Goal: Submit feedback/report problem: Submit feedback/report problem

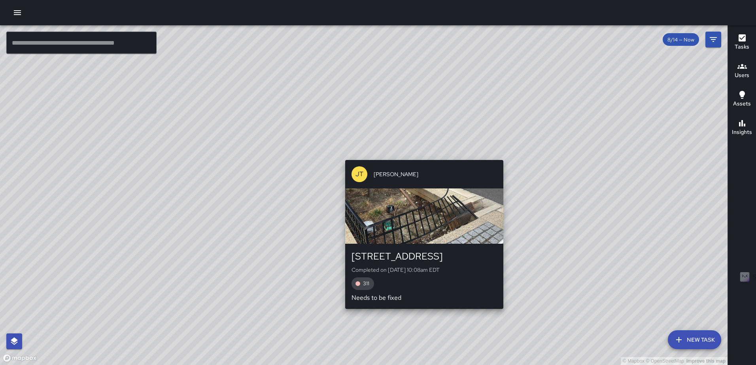
click at [418, 156] on div "© Mapbox © OpenStreetMap Improve this map [PERSON_NAME] [PERSON_NAME] [STREET_A…" at bounding box center [363, 195] width 727 height 340
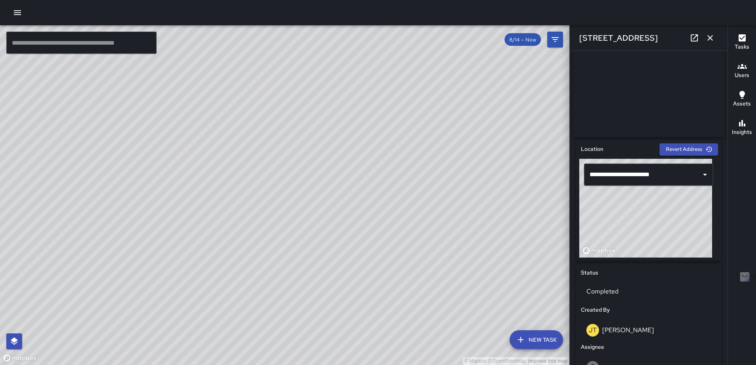
scroll to position [158, 0]
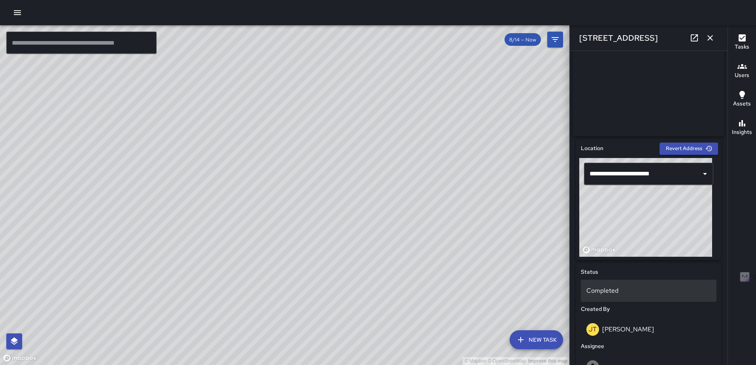
click at [608, 291] on p "Completed" at bounding box center [648, 290] width 125 height 9
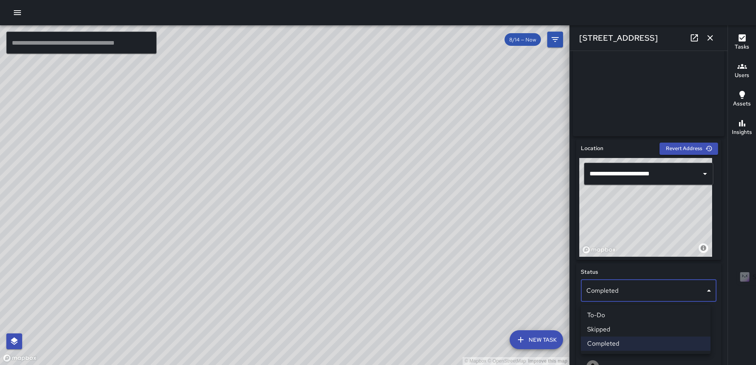
click at [612, 329] on li "Skipped" at bounding box center [646, 330] width 130 height 14
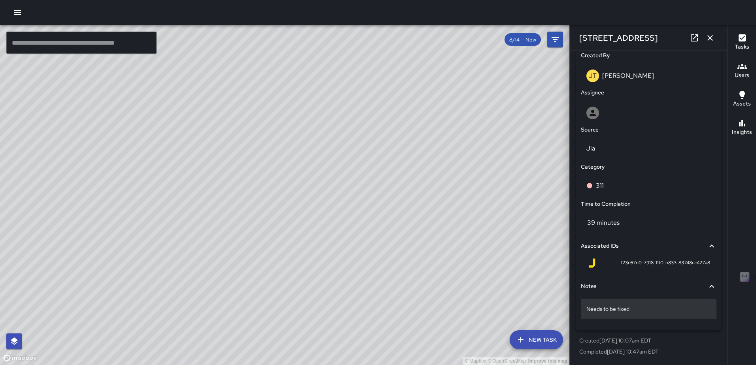
click at [646, 314] on div "Needs to be fixed" at bounding box center [649, 309] width 136 height 21
type textarea "**********"
click at [706, 40] on icon "button" at bounding box center [709, 37] width 9 height 9
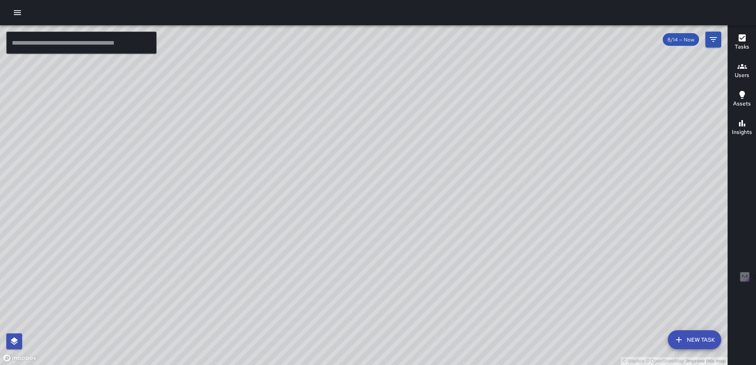
click at [355, 187] on div "© Mapbox © OpenStreetMap Improve this map WP [PERSON_NAME] [STREET_ADDRESS][US_…" at bounding box center [363, 195] width 727 height 340
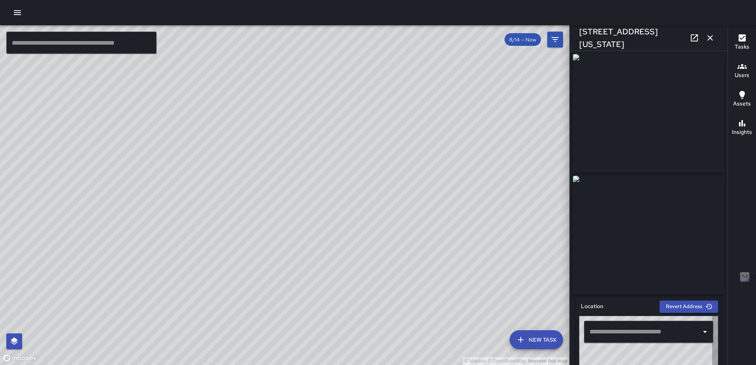
type input "**********"
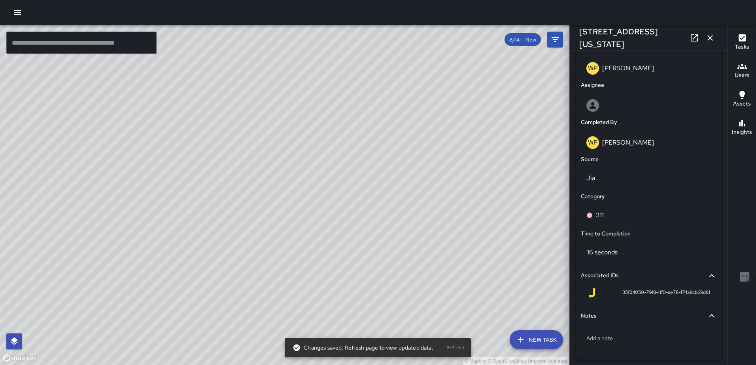
scroll to position [452, 0]
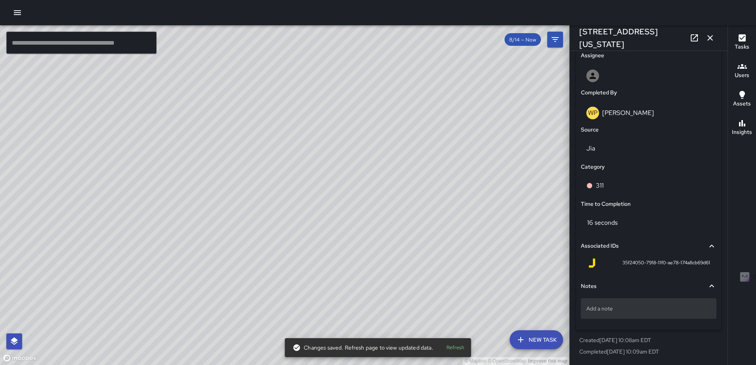
click at [608, 302] on div "Add a note" at bounding box center [649, 308] width 136 height 21
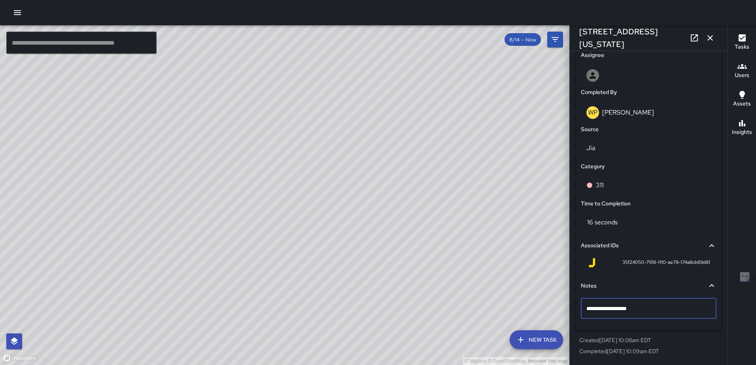
type textarea "**********"
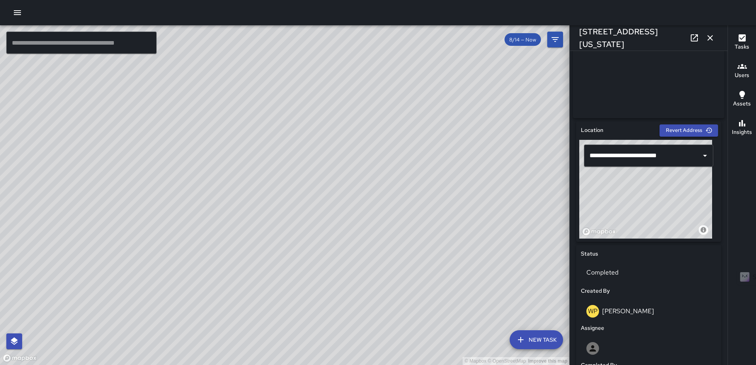
scroll to position [176, 0]
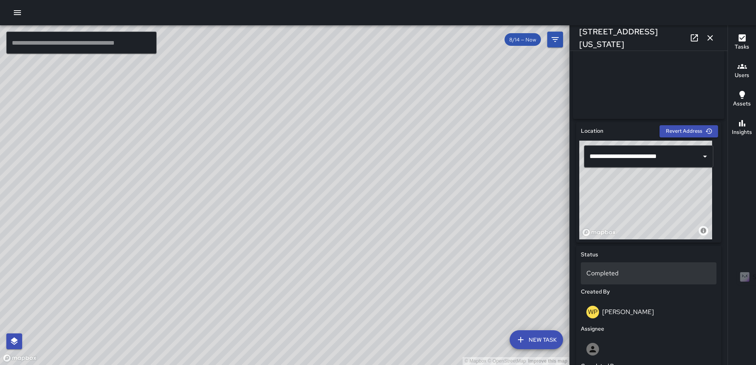
click at [606, 273] on p "Completed" at bounding box center [648, 273] width 125 height 9
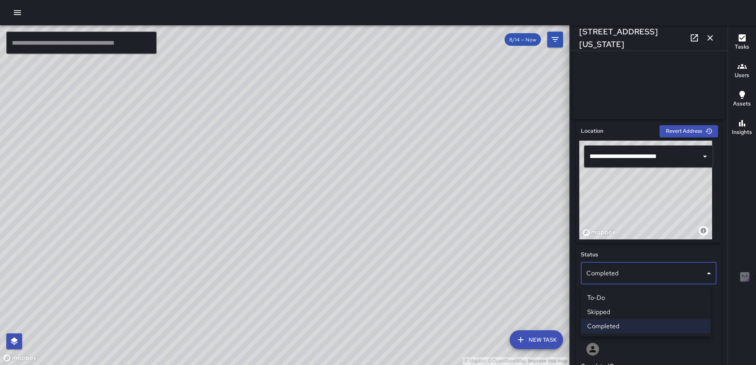
click at [617, 313] on li "Skipped" at bounding box center [646, 312] width 130 height 14
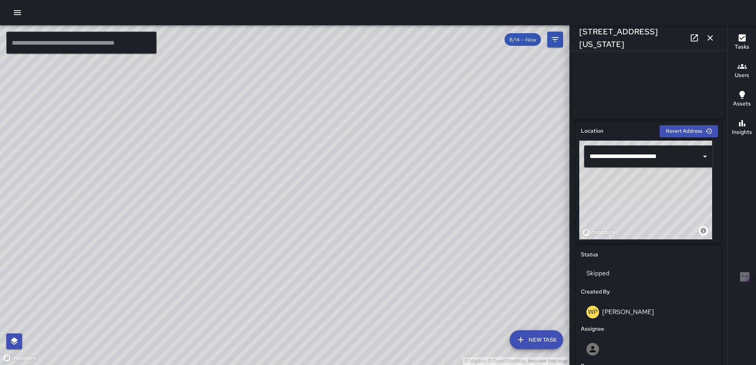
drag, startPoint x: 710, startPoint y: 38, endPoint x: 686, endPoint y: 79, distance: 47.3
click at [710, 38] on icon "button" at bounding box center [710, 38] width 6 height 6
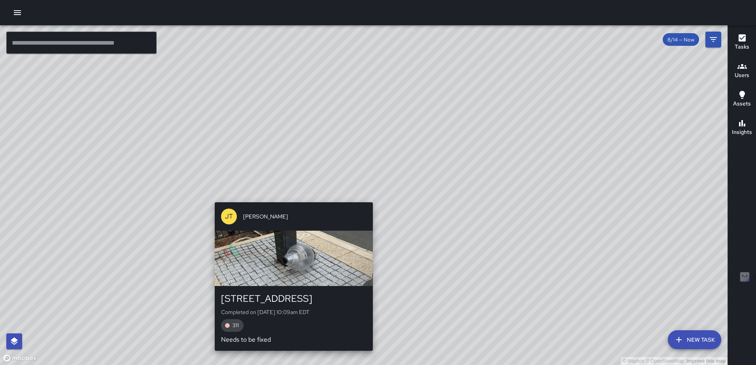
click at [364, 196] on div "© Mapbox © OpenStreetMap Improve this map [PERSON_NAME] [PERSON_NAME] [STREET_A…" at bounding box center [363, 195] width 727 height 340
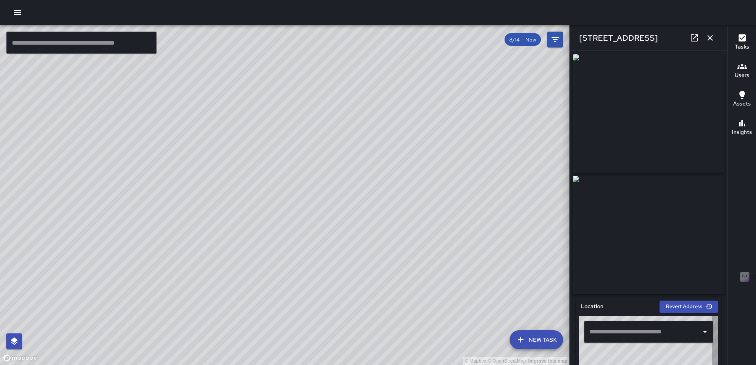
type input "**********"
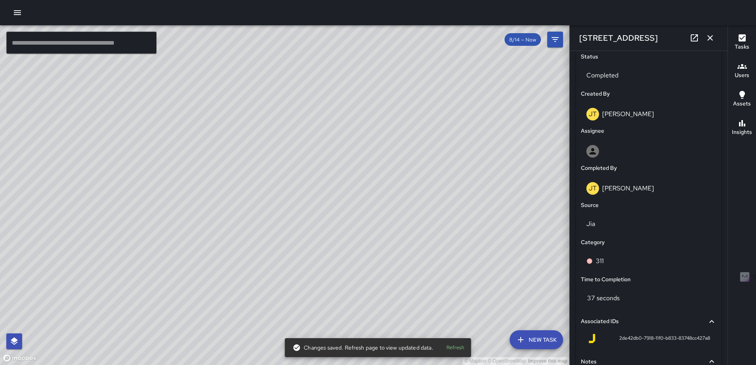
scroll to position [373, 0]
click at [611, 75] on p "Completed" at bounding box center [648, 75] width 125 height 9
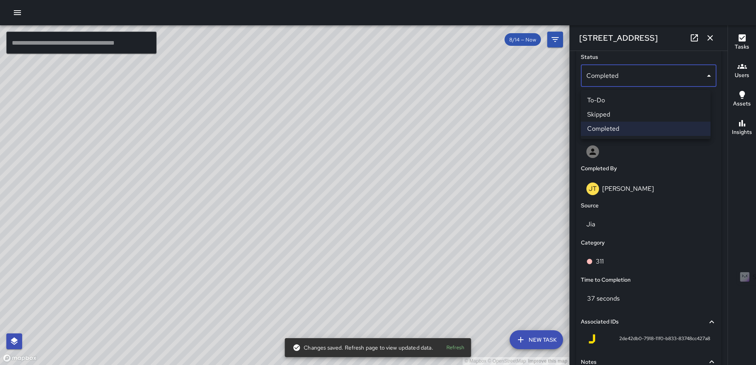
click at [614, 112] on li "Skipped" at bounding box center [646, 115] width 130 height 14
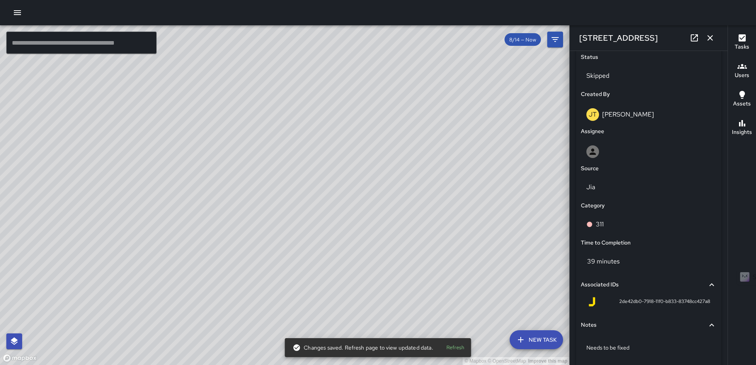
scroll to position [415, 0]
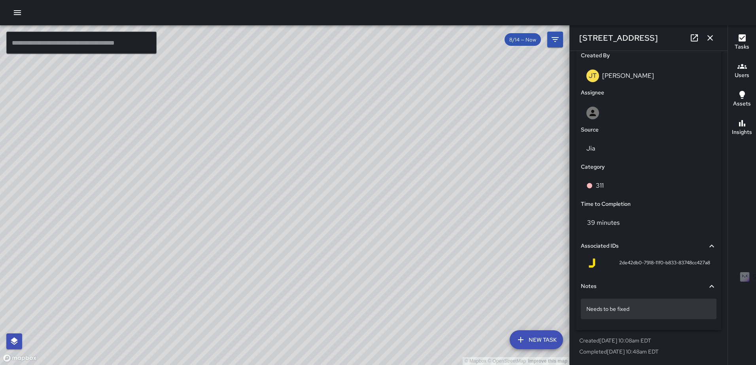
click at [657, 313] on div "Needs to be fixed" at bounding box center [649, 309] width 136 height 21
type textarea "**********"
click at [708, 36] on icon "button" at bounding box center [709, 37] width 9 height 9
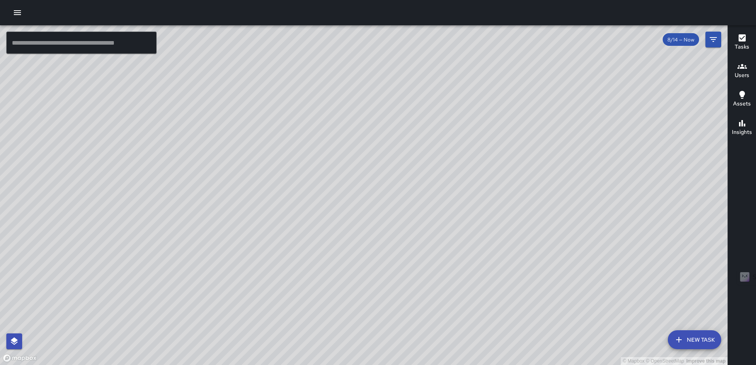
click at [359, 193] on div "© Mapbox © OpenStreetMap Improve this map Unassigned [STREET_ADDRESS][US_STATE]…" at bounding box center [363, 195] width 727 height 340
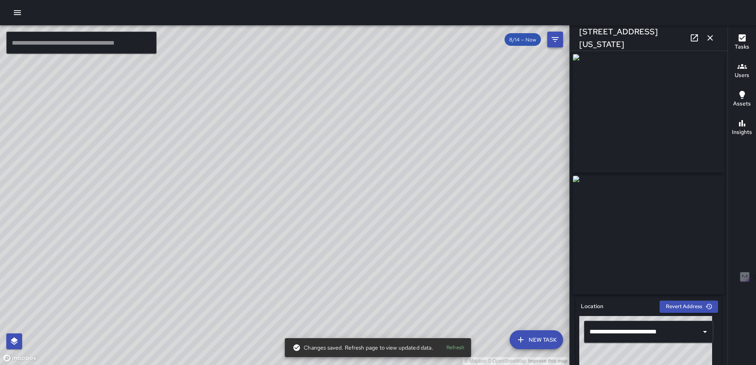
click at [708, 38] on icon "button" at bounding box center [709, 37] width 9 height 9
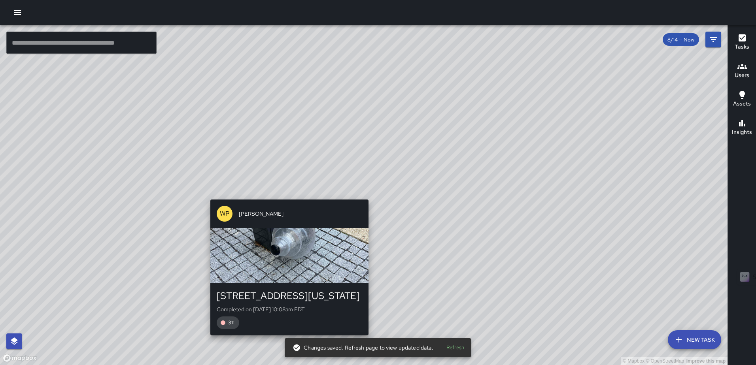
click at [363, 194] on div "© Mapbox © OpenStreetMap Improve this map WP [PERSON_NAME] [STREET_ADDRESS][US_…" at bounding box center [363, 195] width 727 height 340
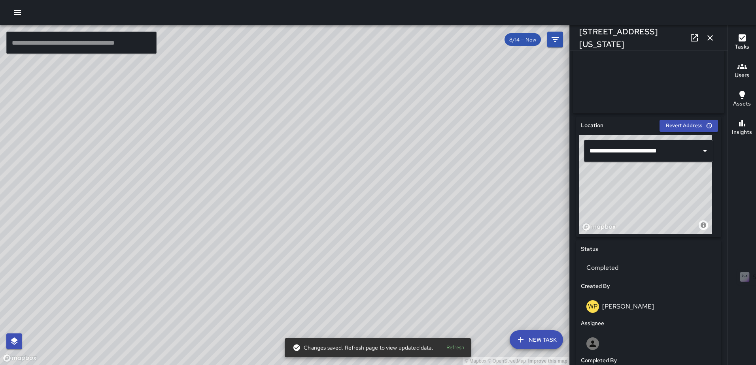
scroll to position [452, 0]
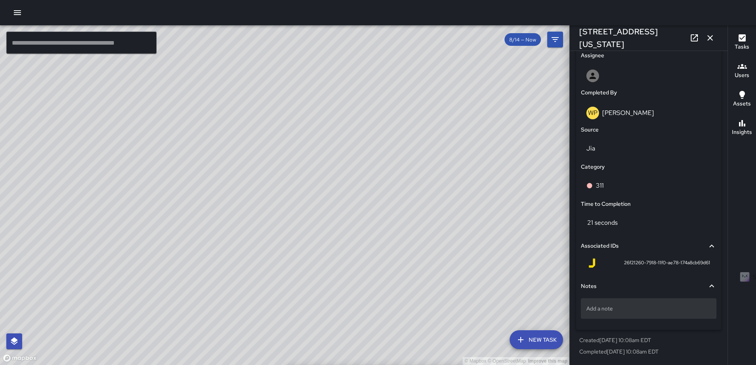
click at [650, 311] on p "Add a note" at bounding box center [648, 309] width 125 height 8
type textarea "**********"
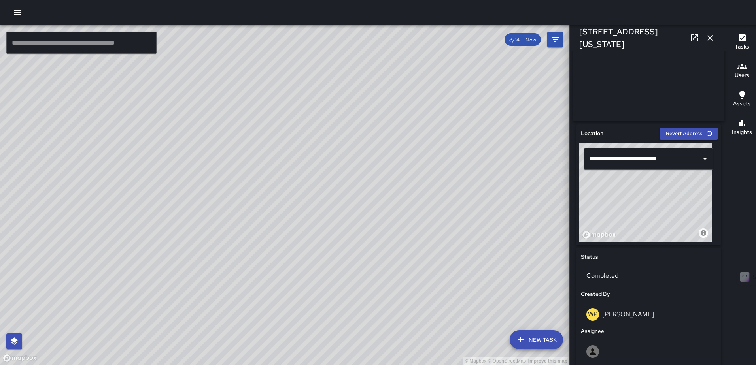
scroll to position [277, 0]
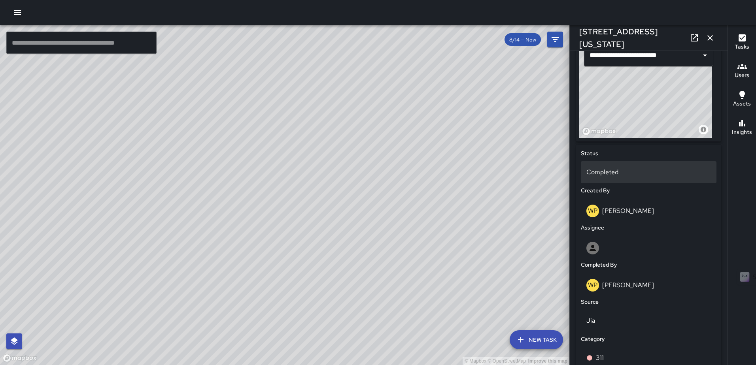
click at [607, 175] on p "Completed" at bounding box center [648, 172] width 125 height 9
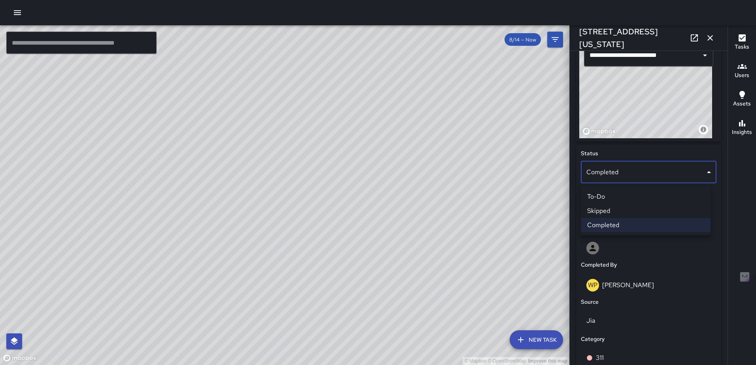
click at [608, 208] on li "Skipped" at bounding box center [646, 211] width 130 height 14
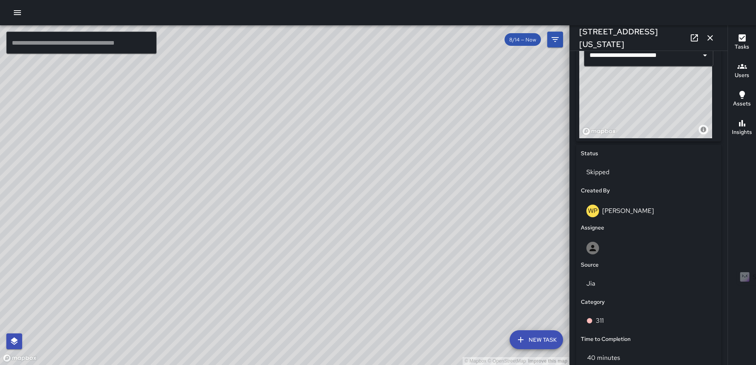
drag, startPoint x: 710, startPoint y: 38, endPoint x: 706, endPoint y: 50, distance: 12.0
click at [710, 38] on icon "button" at bounding box center [710, 38] width 6 height 6
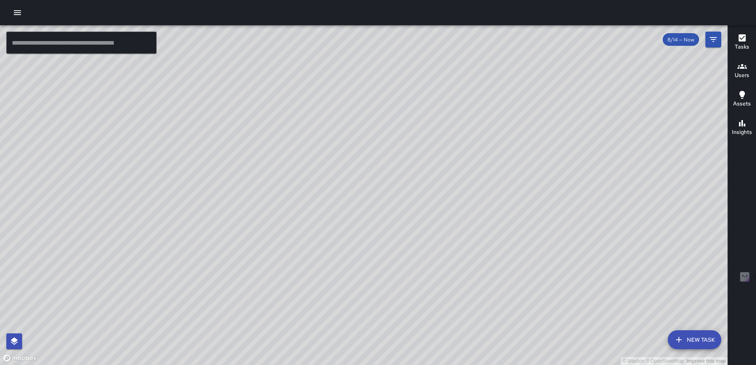
click at [381, 223] on div "© Mapbox © OpenStreetMap Improve this map [PERSON_NAME] [PERSON_NAME] [STREET_A…" at bounding box center [363, 195] width 727 height 340
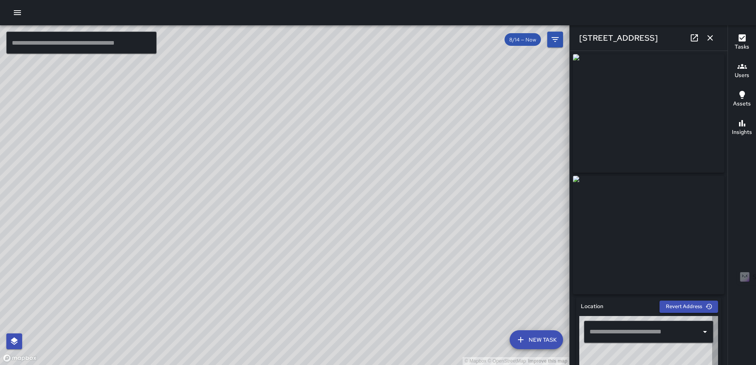
type input "**********"
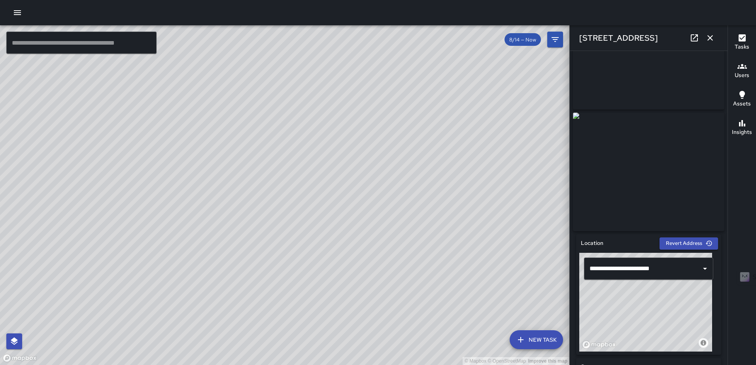
scroll to position [0, 0]
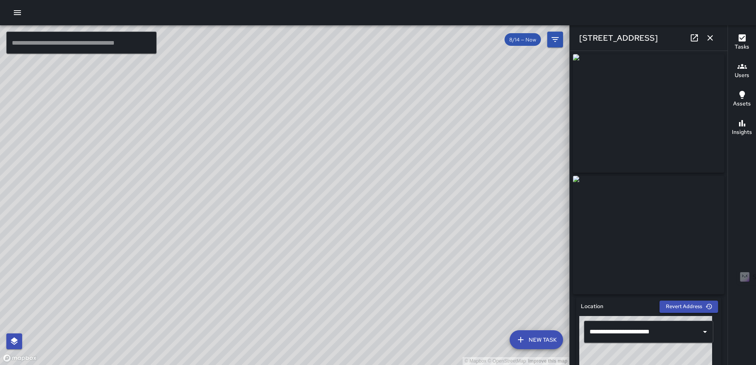
click at [709, 36] on icon "button" at bounding box center [709, 37] width 9 height 9
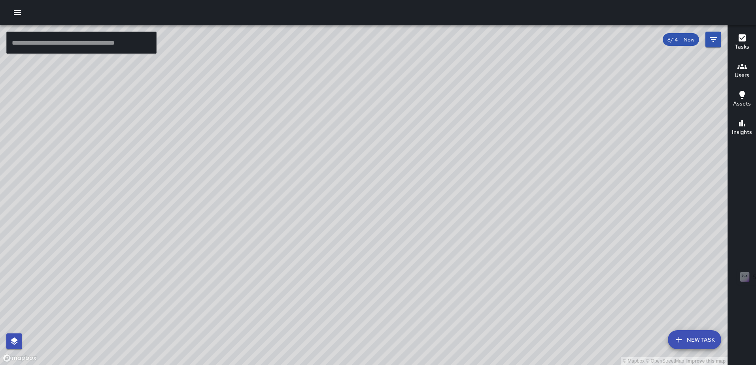
click at [376, 206] on div "© Mapbox © OpenStreetMap Improve this map" at bounding box center [363, 195] width 727 height 340
click at [375, 206] on div "© Mapbox © OpenStreetMap Improve this map [PERSON_NAME] [PERSON_NAME] [STREET_A…" at bounding box center [363, 195] width 727 height 340
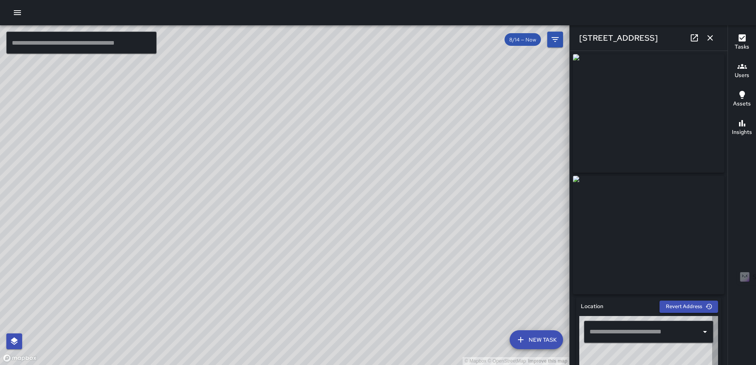
type input "**********"
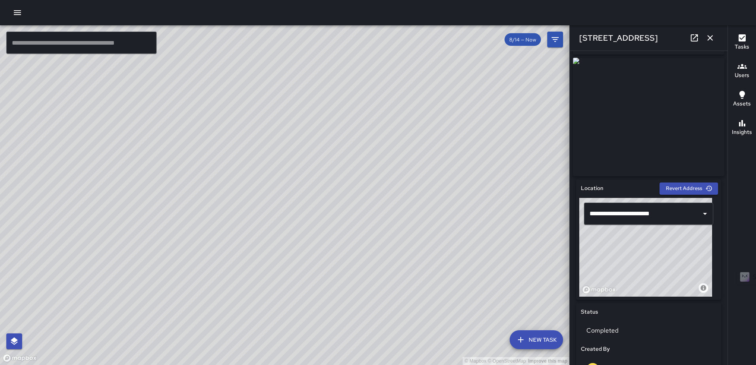
scroll to position [119, 0]
click at [623, 328] on div "Completed" at bounding box center [649, 330] width 136 height 22
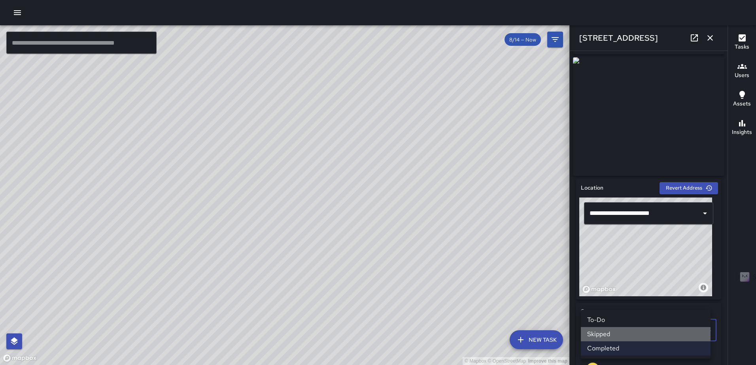
click at [623, 332] on li "Skipped" at bounding box center [646, 334] width 130 height 14
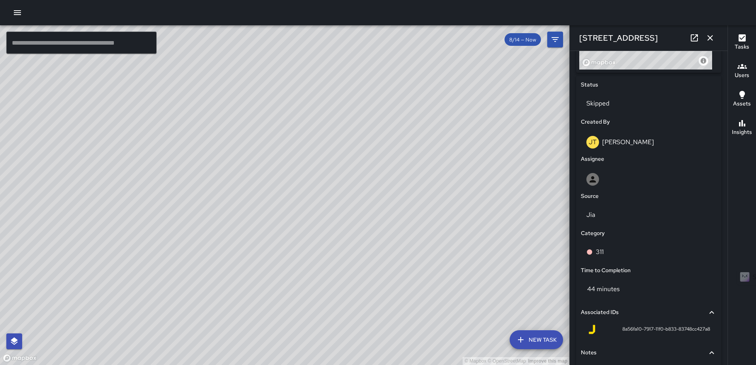
scroll to position [415, 0]
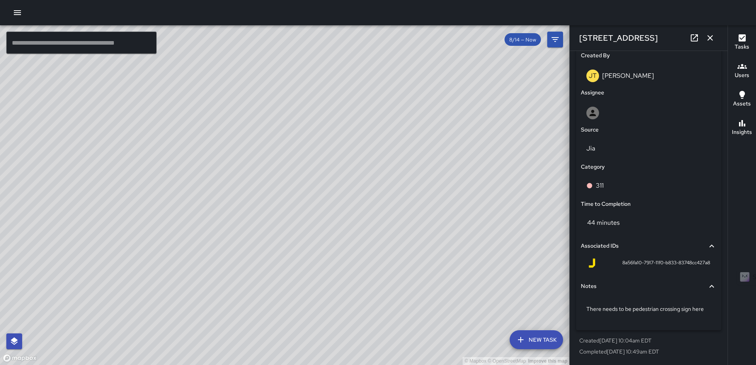
click at [277, 183] on div "© Mapbox © OpenStreetMap Improve this map [PERSON_NAME] [PERSON_NAME] [STREET_A…" at bounding box center [284, 195] width 569 height 340
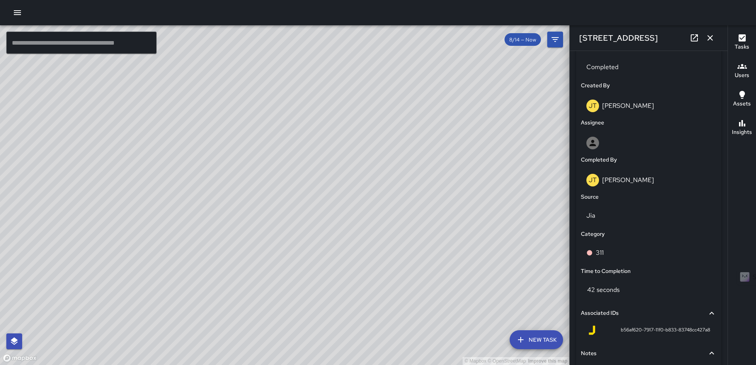
scroll to position [336, 0]
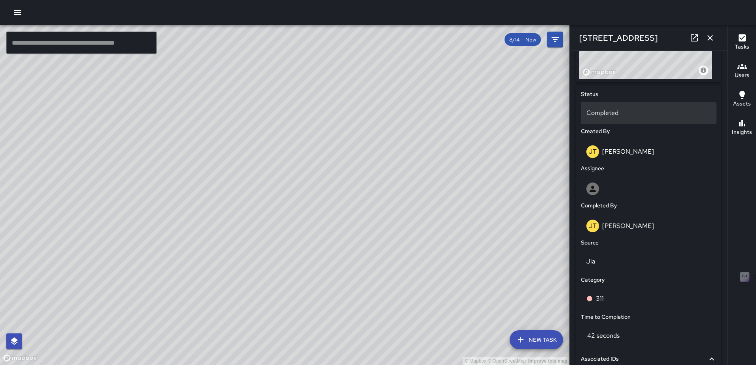
click at [627, 115] on p "Completed" at bounding box center [648, 112] width 125 height 9
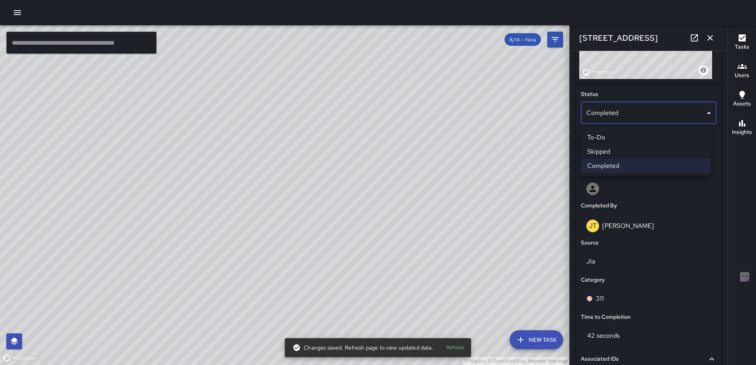
click at [645, 152] on li "Skipped" at bounding box center [646, 152] width 130 height 14
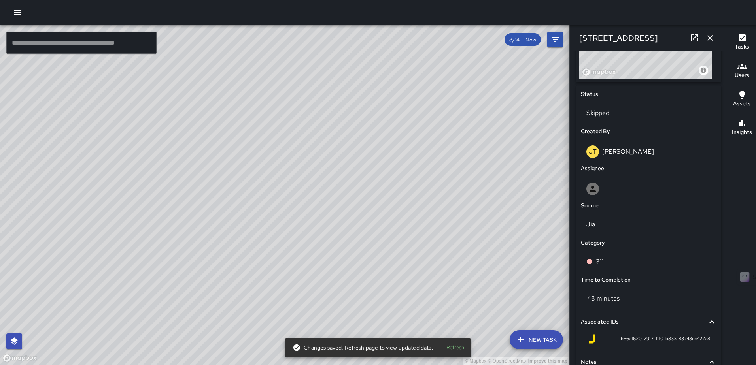
click at [710, 40] on icon "button" at bounding box center [709, 37] width 9 height 9
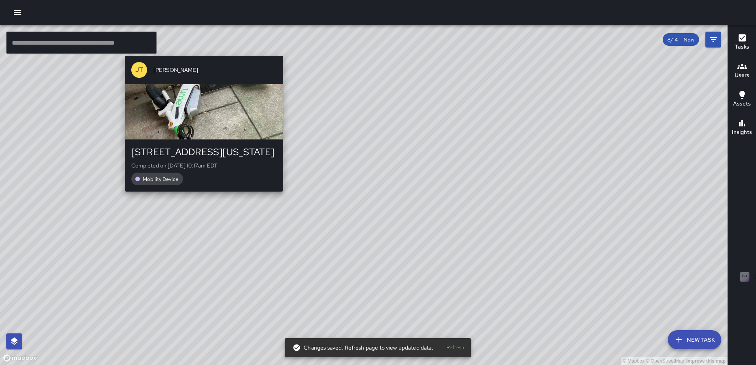
click at [279, 50] on div "© Mapbox © OpenStreetMap Improve this map [PERSON_NAME] [PERSON_NAME] [STREET_A…" at bounding box center [363, 195] width 727 height 340
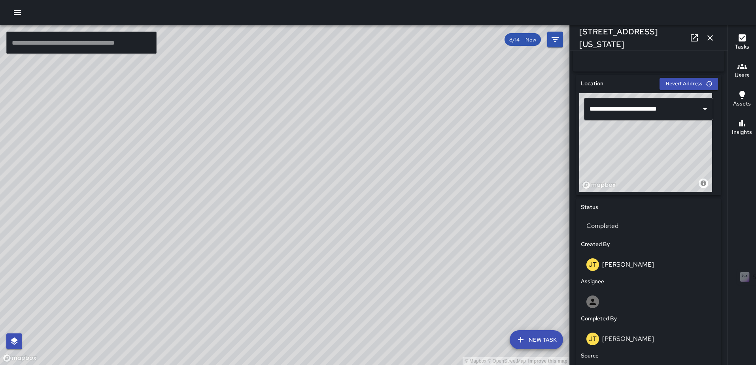
scroll to position [253, 0]
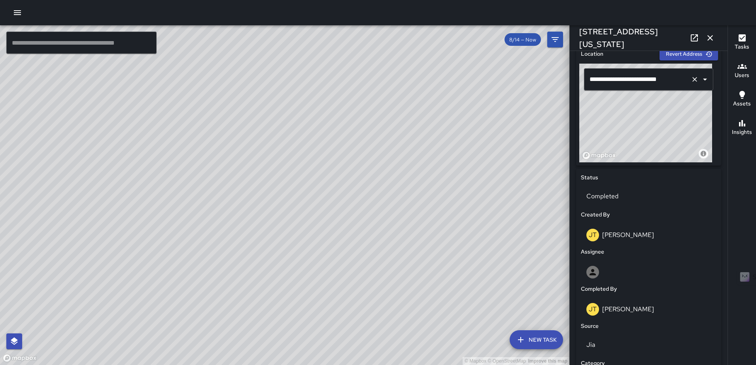
drag, startPoint x: 645, startPoint y: 123, endPoint x: 665, endPoint y: 83, distance: 44.7
click at [665, 83] on div "**********" at bounding box center [648, 113] width 139 height 99
type input "**********"
click at [707, 30] on button "button" at bounding box center [710, 38] width 16 height 16
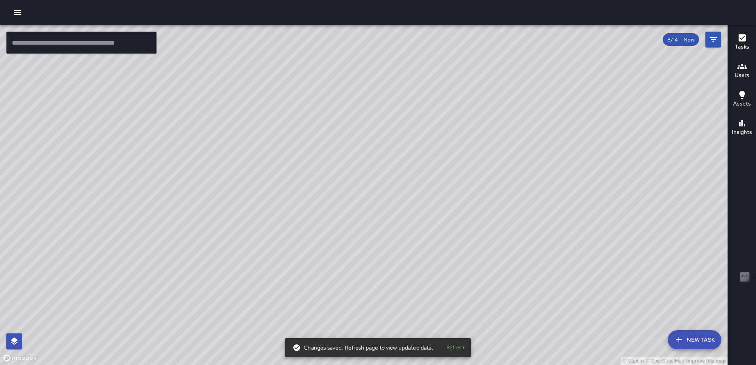
click at [552, 336] on div "© Mapbox © OpenStreetMap Improve this map [PERSON_NAME] [PERSON_NAME] [STREET_A…" at bounding box center [363, 195] width 727 height 340
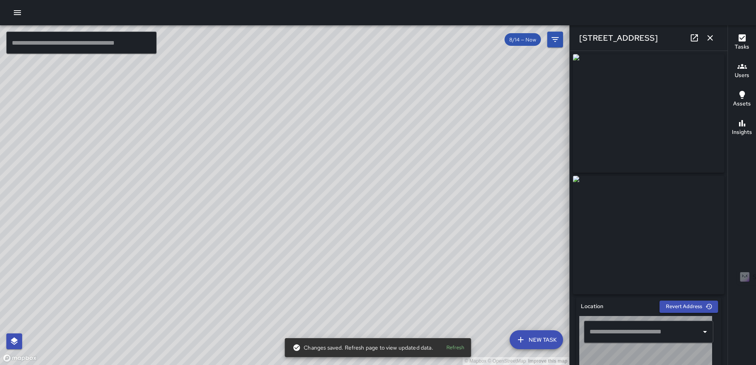
type input "**********"
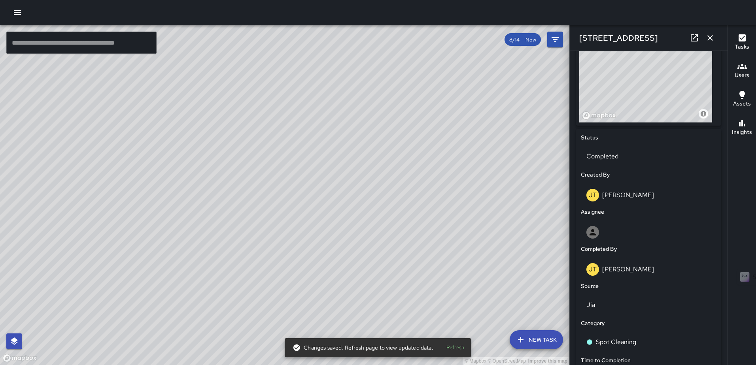
scroll to position [296, 0]
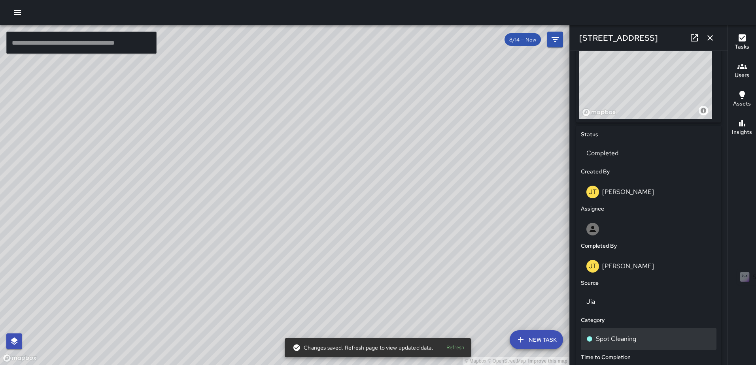
click at [623, 344] on p "Spot Cleaning" at bounding box center [616, 338] width 40 height 9
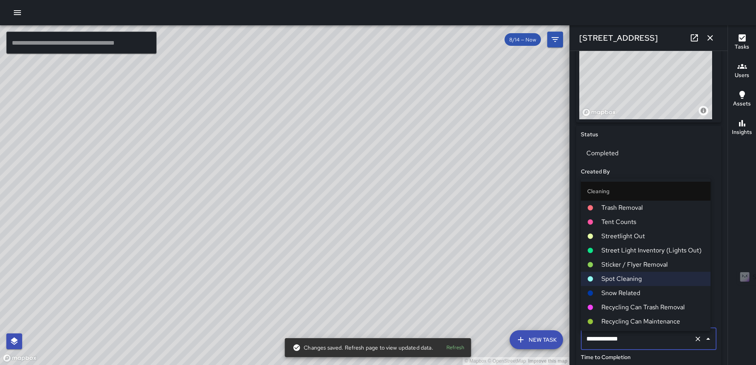
click at [641, 209] on span "Trash Removal" at bounding box center [652, 207] width 103 height 9
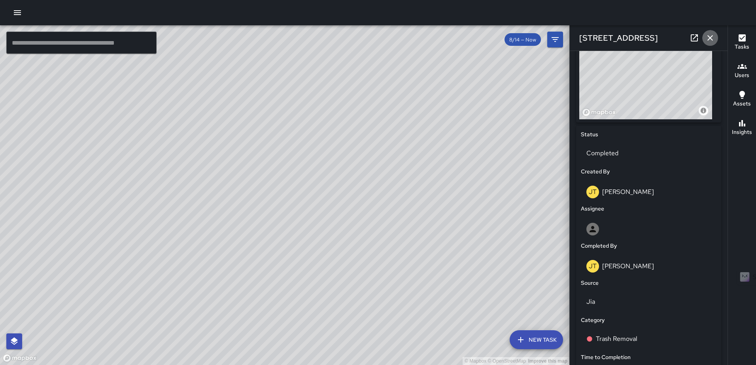
click at [709, 38] on icon "button" at bounding box center [709, 37] width 9 height 9
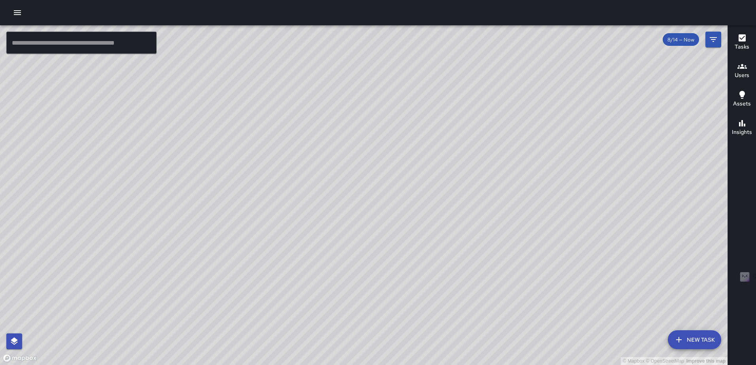
click at [355, 123] on div "© Mapbox © OpenStreetMap Improve this map [PERSON_NAME] [PERSON_NAME] [STREET_A…" at bounding box center [363, 195] width 727 height 340
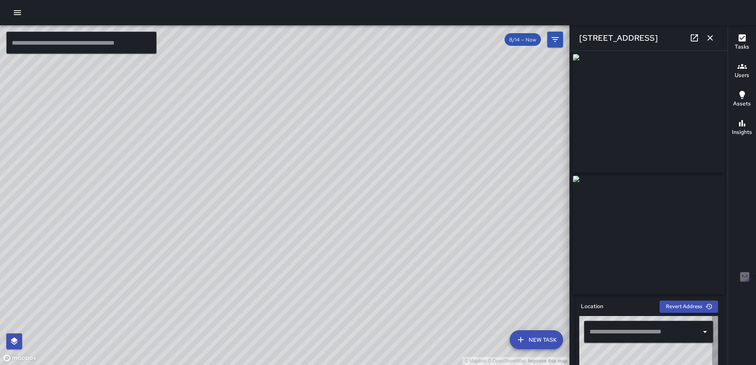
type input "**********"
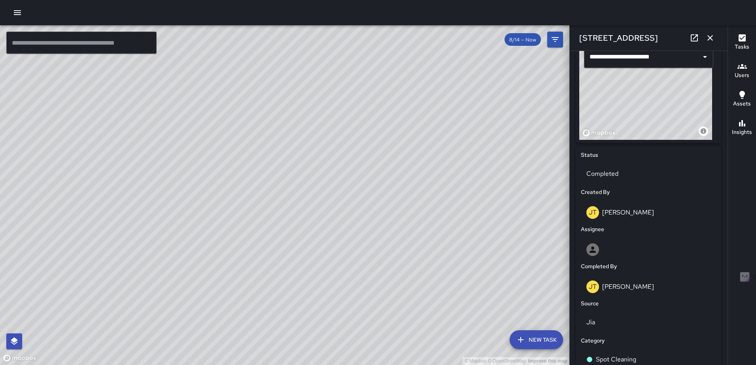
scroll to position [315, 0]
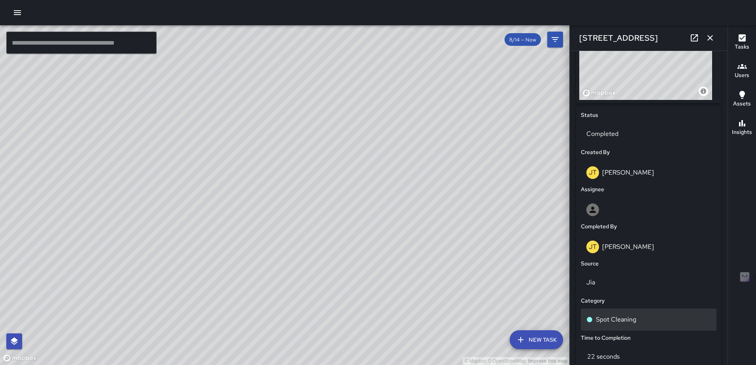
click at [616, 324] on p "Spot Cleaning" at bounding box center [616, 319] width 40 height 9
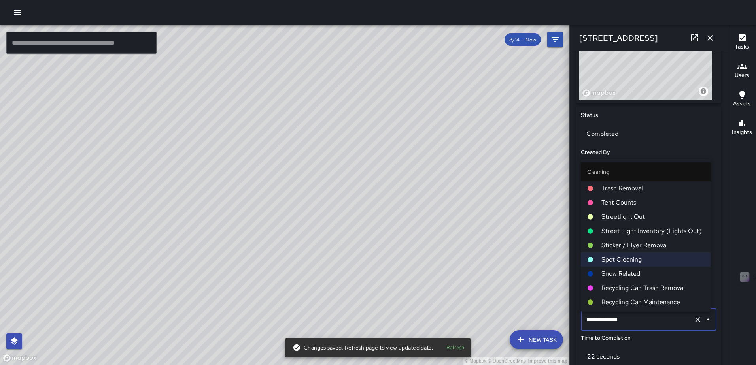
click at [644, 193] on span "Trash Removal" at bounding box center [652, 188] width 103 height 9
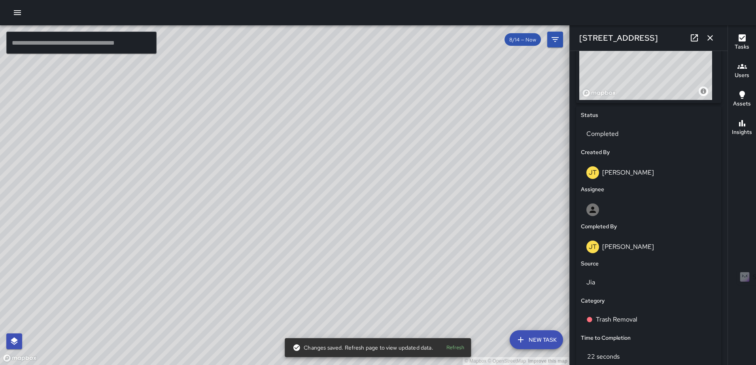
click at [711, 36] on icon "button" at bounding box center [709, 37] width 9 height 9
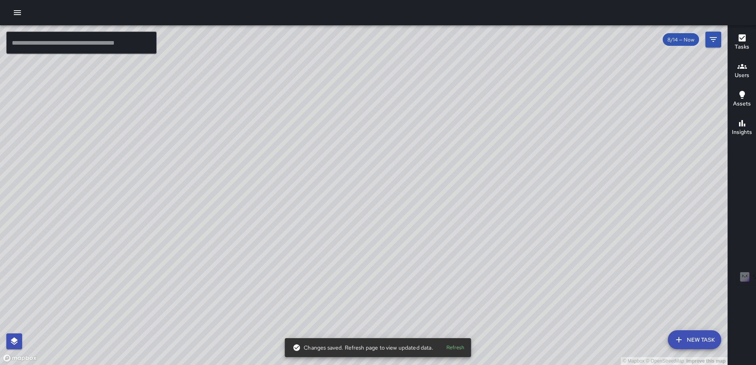
click at [362, 200] on div "© Mapbox © OpenStreetMap Improve this map" at bounding box center [363, 195] width 727 height 340
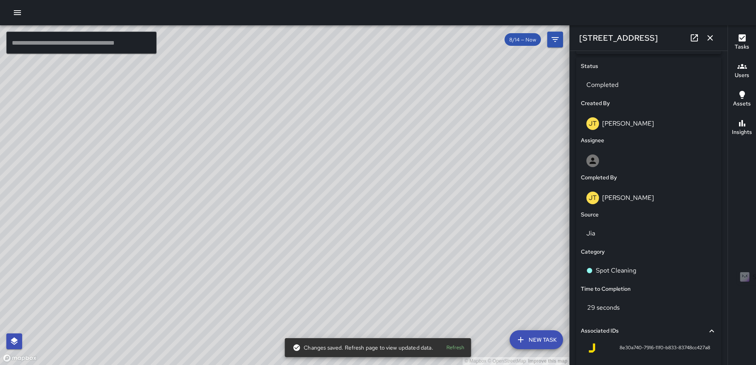
scroll to position [389, 0]
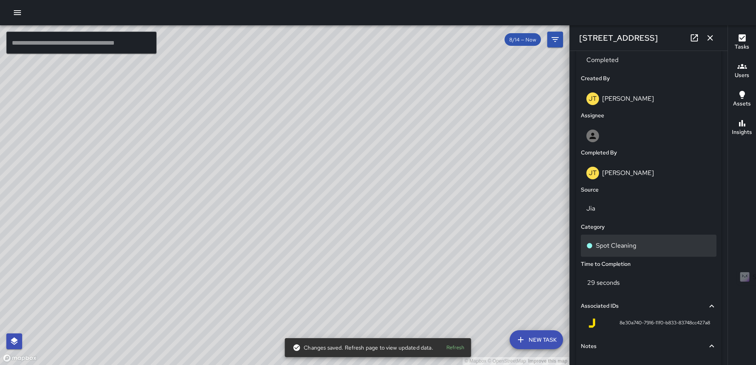
click at [634, 244] on p "Spot Cleaning" at bounding box center [616, 245] width 40 height 9
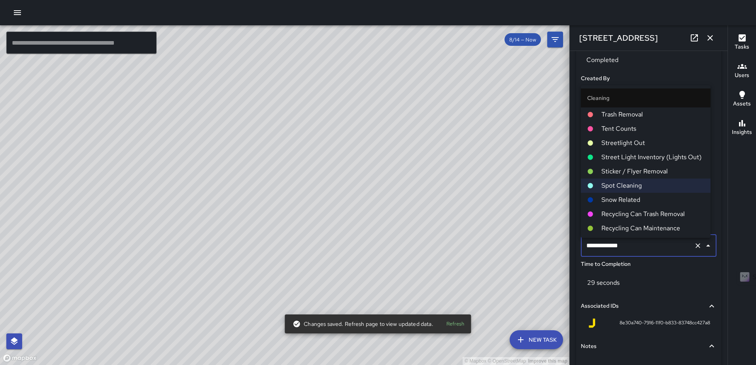
click at [657, 117] on span "Trash Removal" at bounding box center [652, 114] width 103 height 9
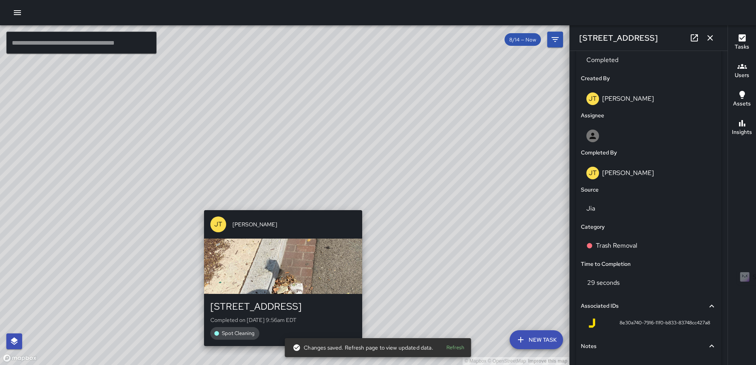
click at [279, 205] on div "© Mapbox © OpenStreetMap Improve this map [PERSON_NAME] [PERSON_NAME] [STREET_A…" at bounding box center [284, 195] width 569 height 340
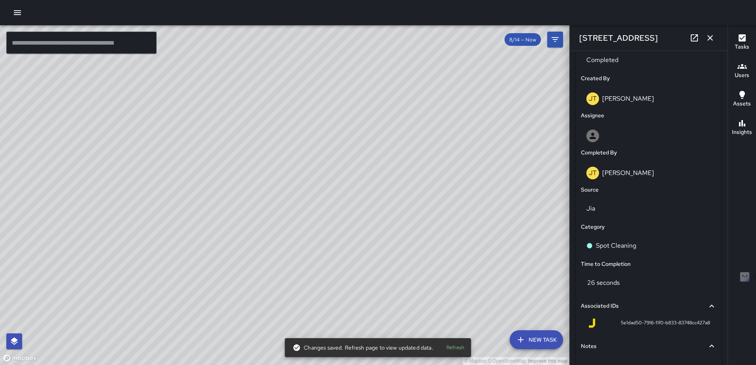
click at [705, 35] on button "button" at bounding box center [710, 38] width 16 height 16
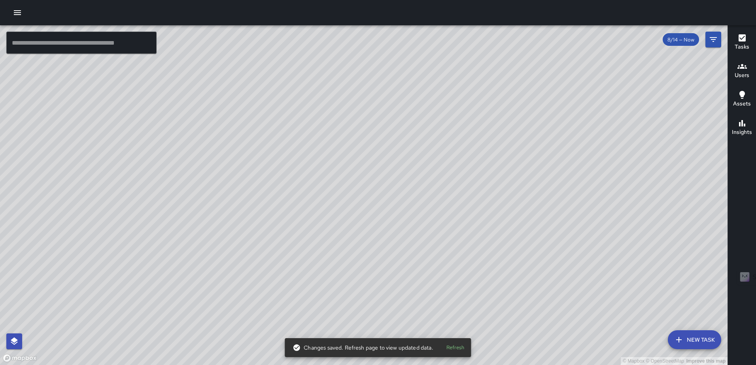
click at [367, 189] on div "© Mapbox © OpenStreetMap Improve this map [PERSON_NAME] [PERSON_NAME] [STREET_A…" at bounding box center [363, 195] width 727 height 340
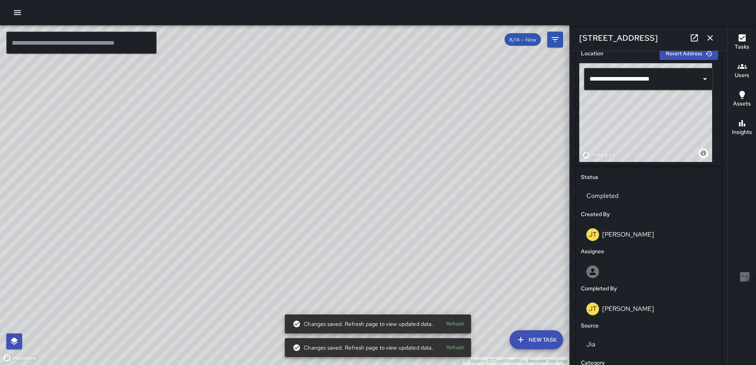
scroll to position [277, 0]
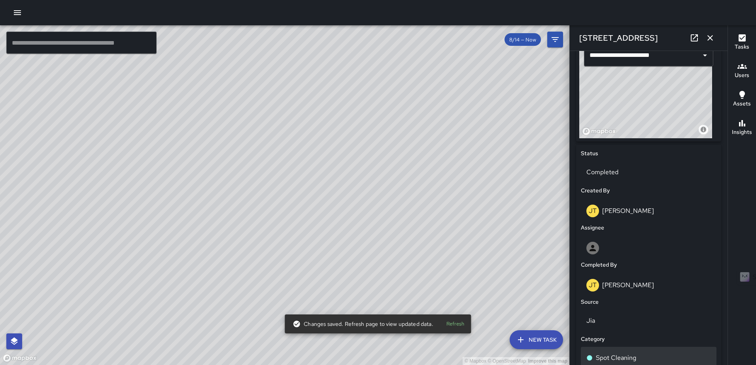
click at [631, 358] on p "Spot Cleaning" at bounding box center [616, 357] width 40 height 9
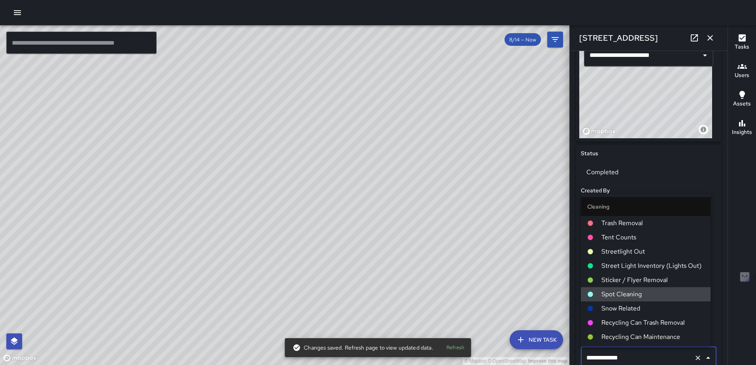
scroll to position [280, 0]
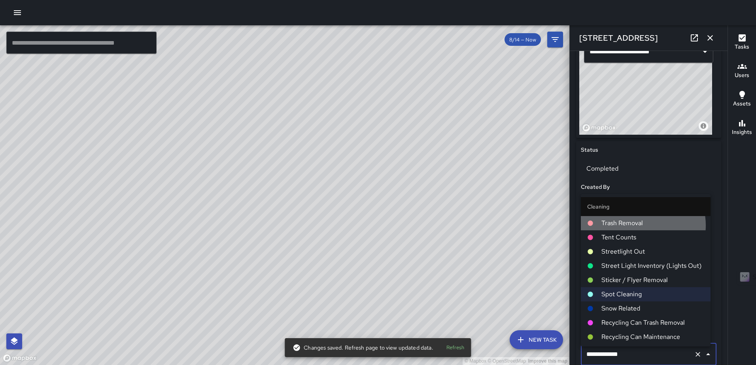
click at [637, 225] on span "Trash Removal" at bounding box center [652, 223] width 103 height 9
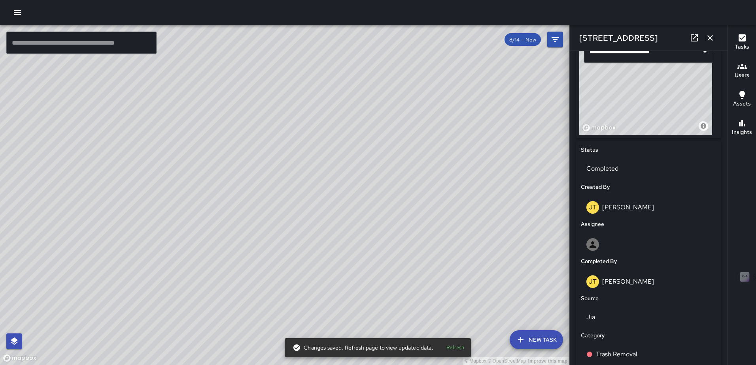
click at [712, 38] on icon "button" at bounding box center [709, 37] width 9 height 9
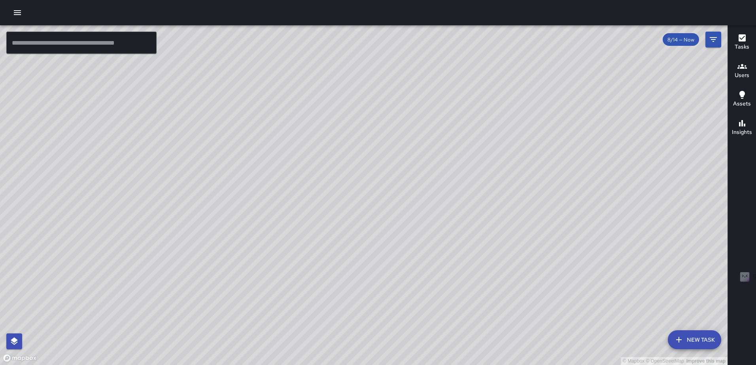
click at [357, 199] on div "© Mapbox © OpenStreetMap Improve this map [PERSON_NAME] [PERSON_NAME] [STREET_A…" at bounding box center [363, 195] width 727 height 340
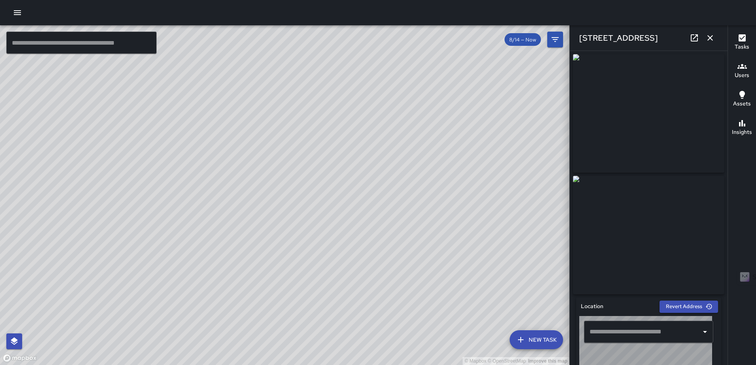
type input "**********"
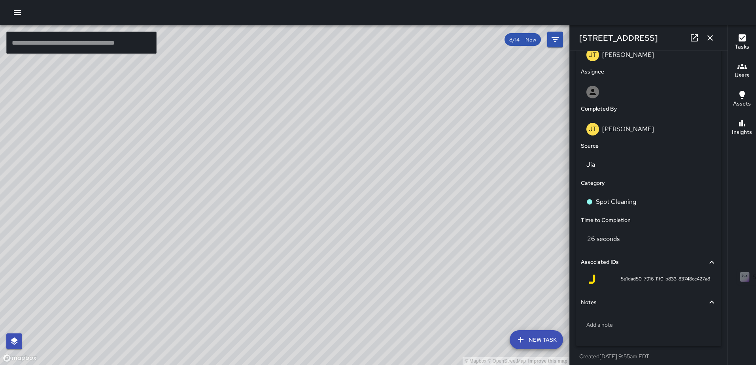
scroll to position [434, 0]
click at [628, 200] on p "Spot Cleaning" at bounding box center [616, 200] width 40 height 9
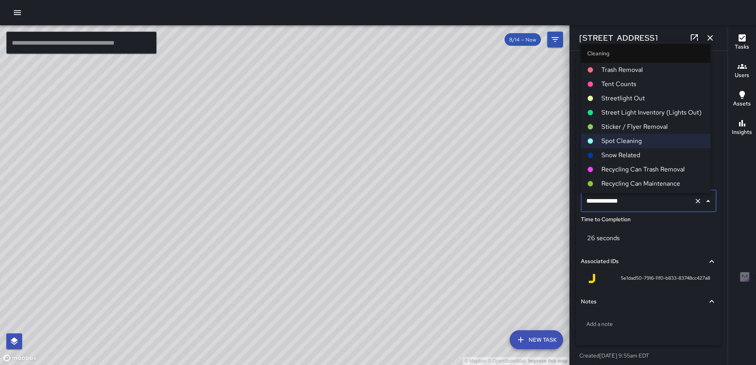
click at [648, 70] on span "Trash Removal" at bounding box center [652, 69] width 103 height 9
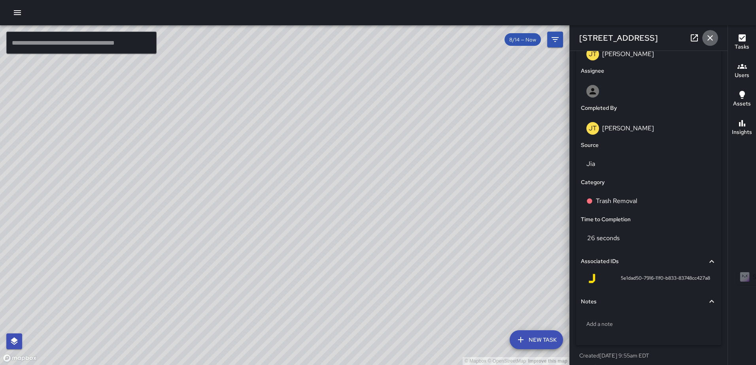
click at [712, 38] on icon "button" at bounding box center [709, 37] width 9 height 9
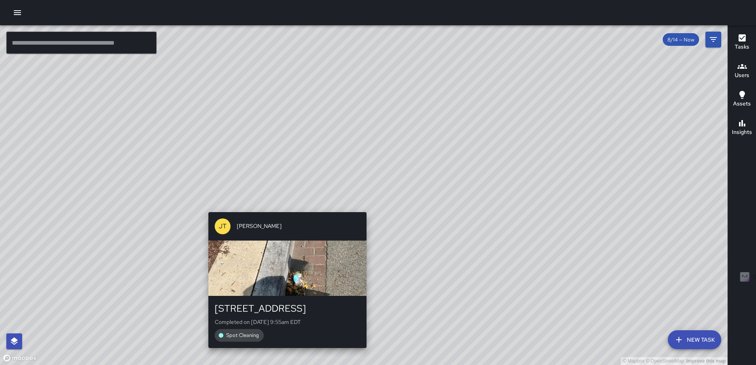
click at [361, 206] on div "© Mapbox © OpenStreetMap Improve this map [PERSON_NAME] [PERSON_NAME] [STREET_A…" at bounding box center [363, 195] width 727 height 340
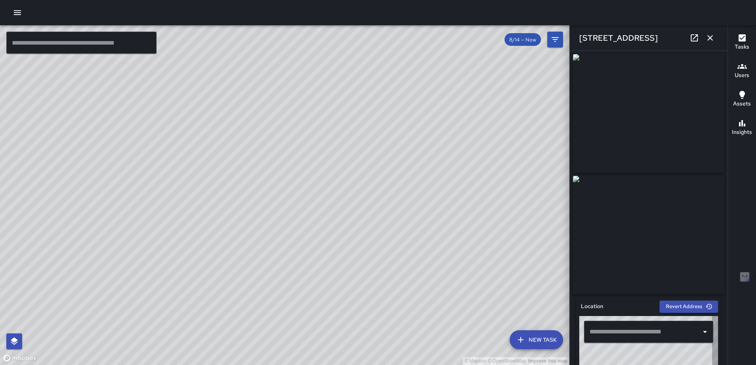
type input "**********"
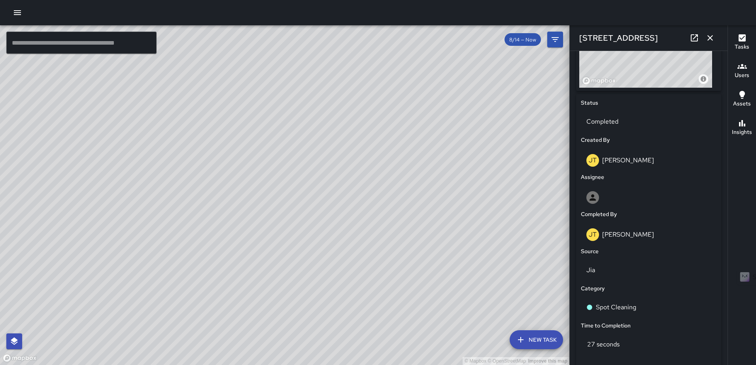
scroll to position [356, 0]
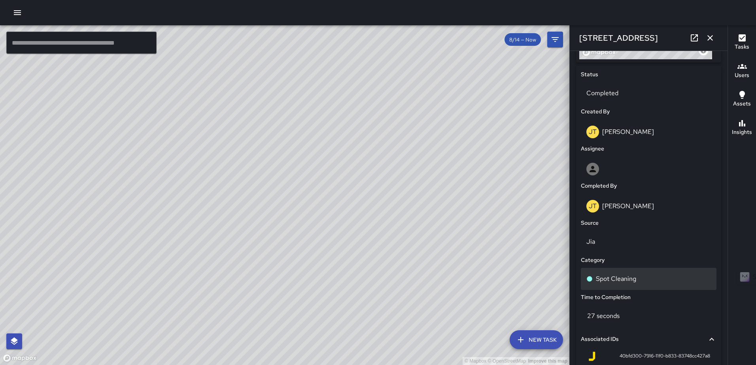
click at [634, 284] on p "Spot Cleaning" at bounding box center [616, 278] width 40 height 9
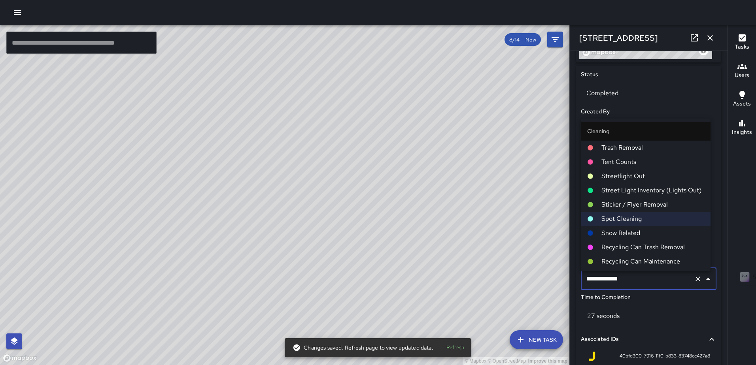
click at [627, 148] on span "Trash Removal" at bounding box center [652, 147] width 103 height 9
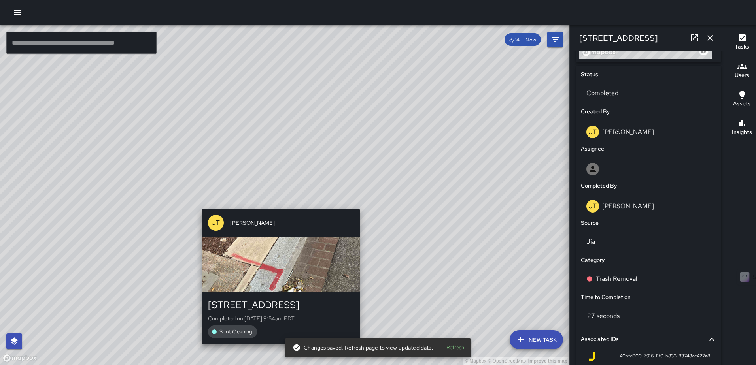
click at [277, 204] on div "© Mapbox © OpenStreetMap Improve this map [PERSON_NAME] [PERSON_NAME] [STREET_A…" at bounding box center [284, 195] width 569 height 340
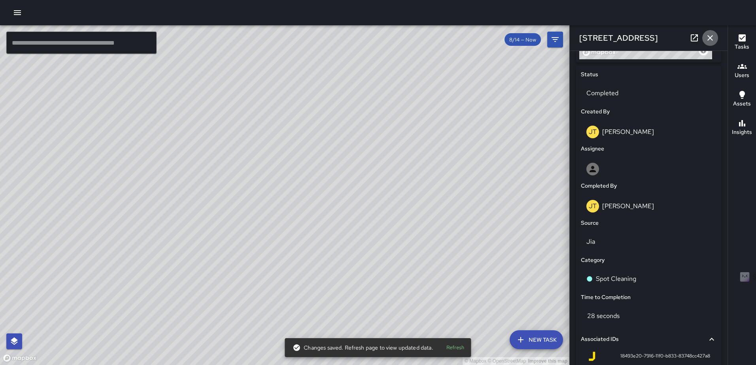
click at [706, 32] on button "button" at bounding box center [710, 38] width 16 height 16
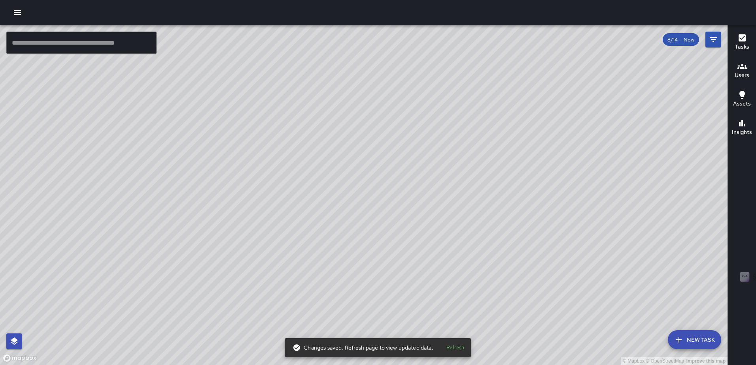
click at [361, 195] on div "© Mapbox © OpenStreetMap Improve this map [PERSON_NAME] [PERSON_NAME] [STREET_A…" at bounding box center [363, 195] width 727 height 340
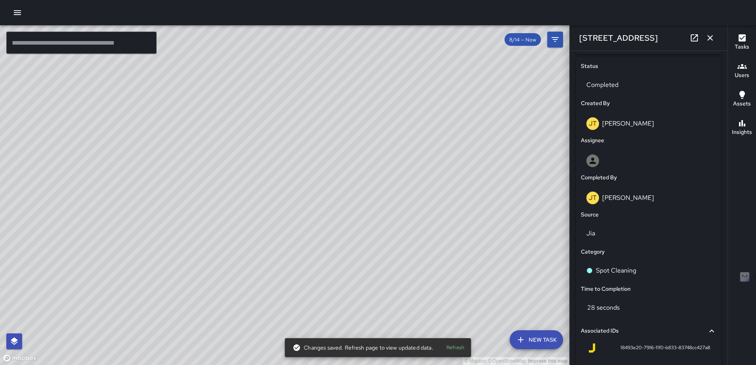
scroll to position [452, 0]
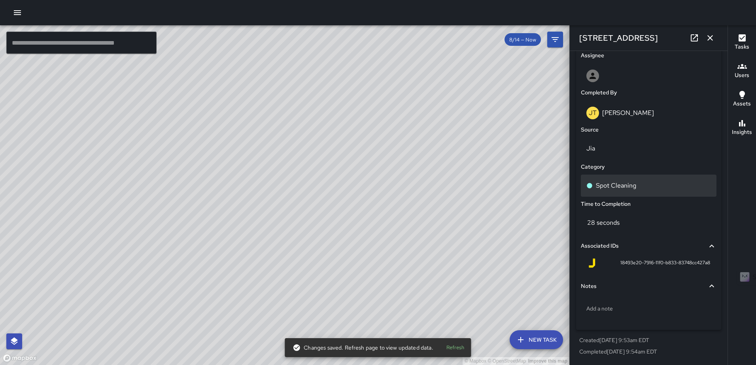
click at [644, 185] on div "Spot Cleaning" at bounding box center [648, 185] width 125 height 9
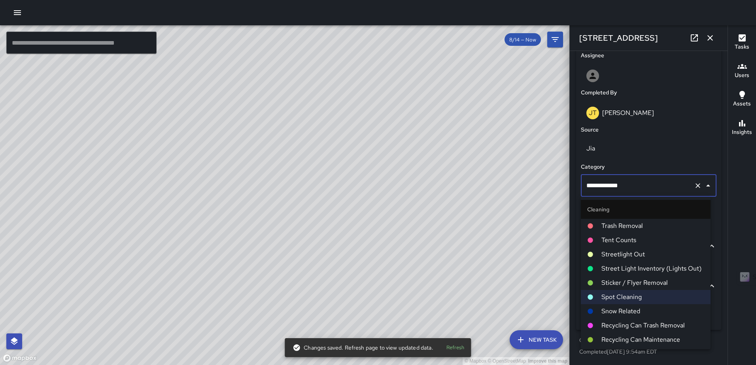
click at [636, 230] on span "Trash Removal" at bounding box center [652, 225] width 103 height 9
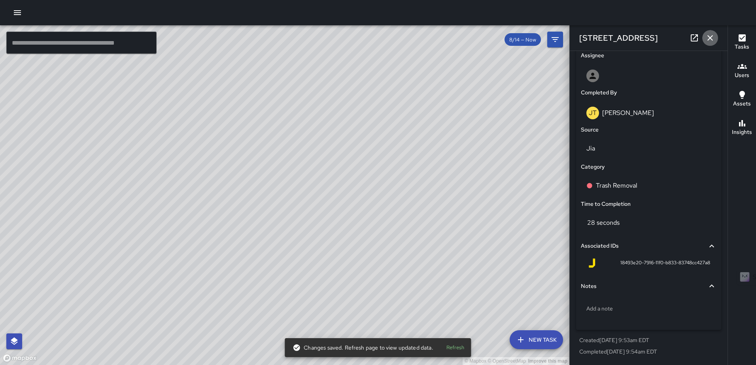
click at [713, 37] on icon "button" at bounding box center [709, 37] width 9 height 9
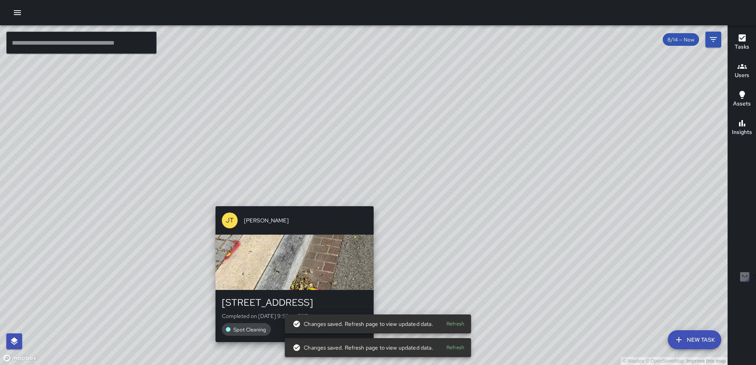
click at [368, 201] on div "© Mapbox © OpenStreetMap Improve this map [PERSON_NAME] [PERSON_NAME] [STREET_A…" at bounding box center [363, 195] width 727 height 340
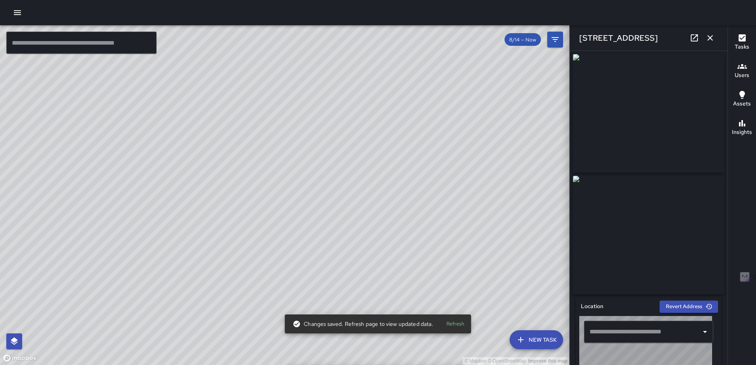
type input "**********"
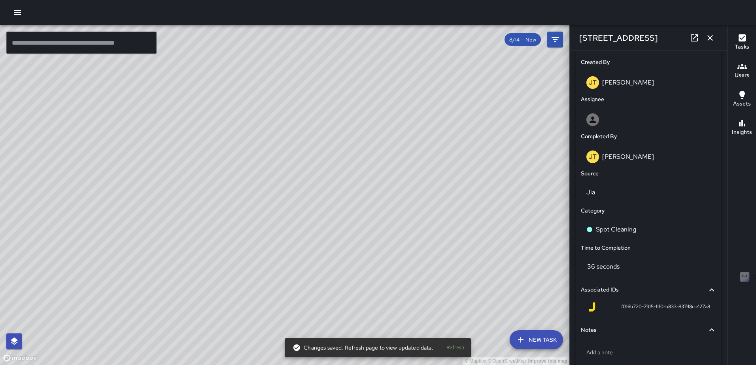
scroll to position [410, 0]
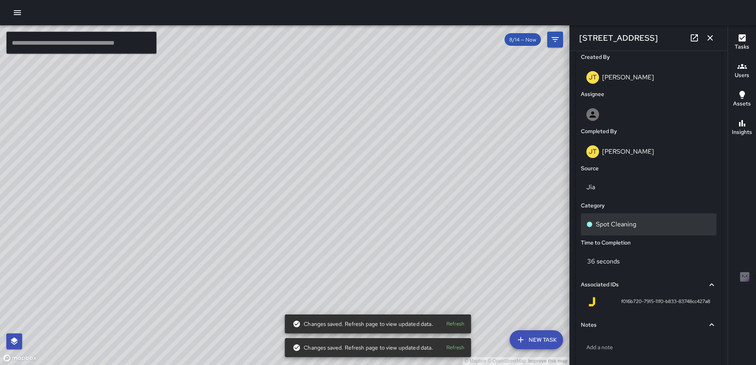
click at [647, 227] on div "Spot Cleaning" at bounding box center [648, 224] width 125 height 9
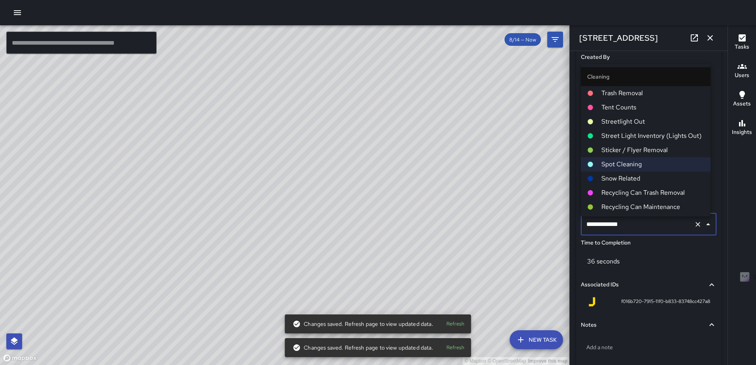
click at [645, 90] on span "Trash Removal" at bounding box center [652, 93] width 103 height 9
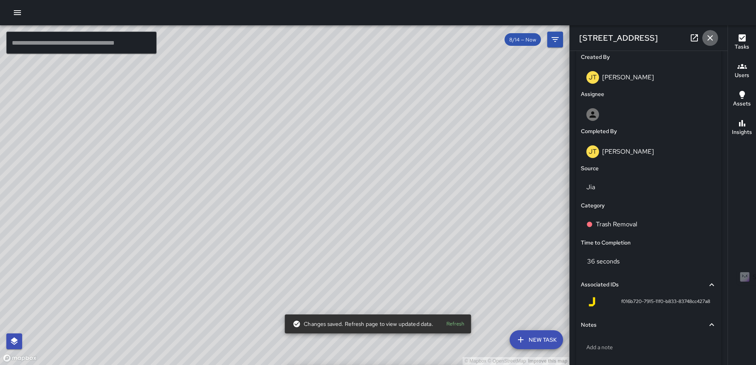
click at [709, 37] on icon "button" at bounding box center [710, 38] width 6 height 6
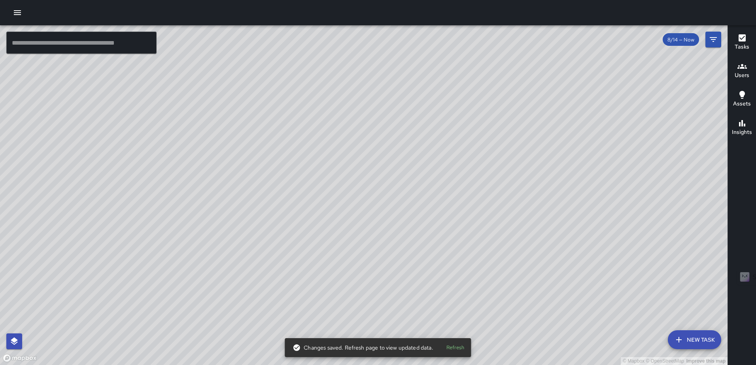
click at [357, 201] on div "© Mapbox © OpenStreetMap Improve this map [PERSON_NAME] [PERSON_NAME] [STREET_A…" at bounding box center [363, 195] width 727 height 340
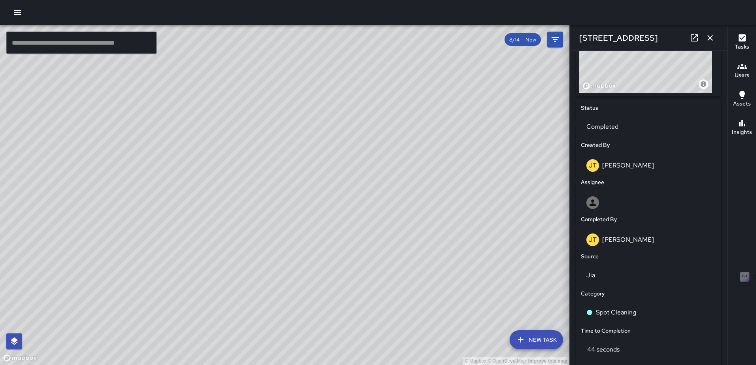
scroll to position [362, 0]
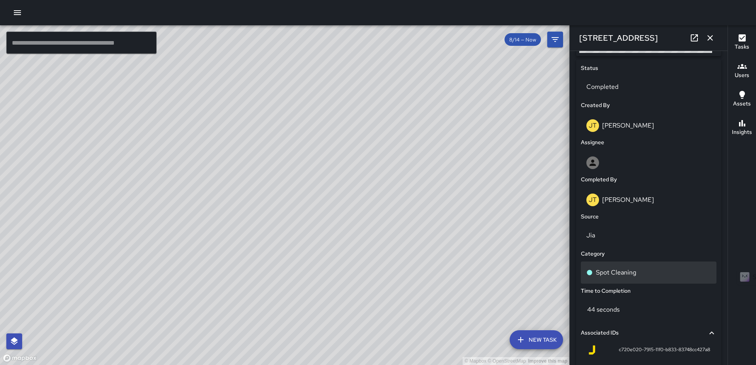
click at [656, 270] on div "Spot Cleaning" at bounding box center [649, 273] width 136 height 22
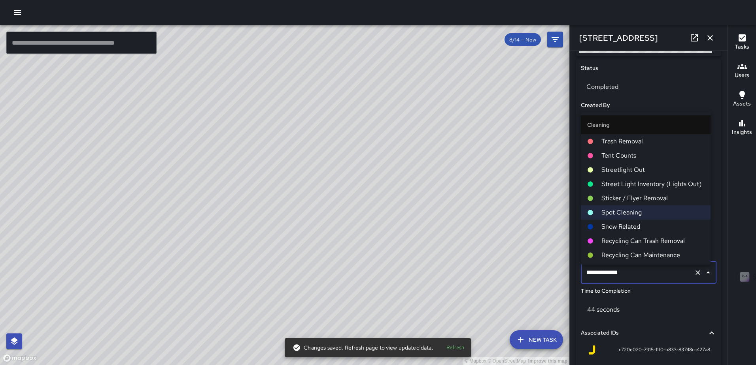
click at [658, 138] on span "Trash Removal" at bounding box center [652, 141] width 103 height 9
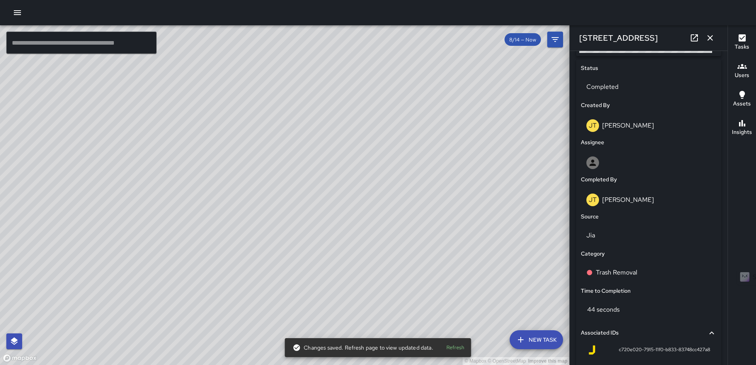
click at [712, 36] on icon "button" at bounding box center [709, 37] width 9 height 9
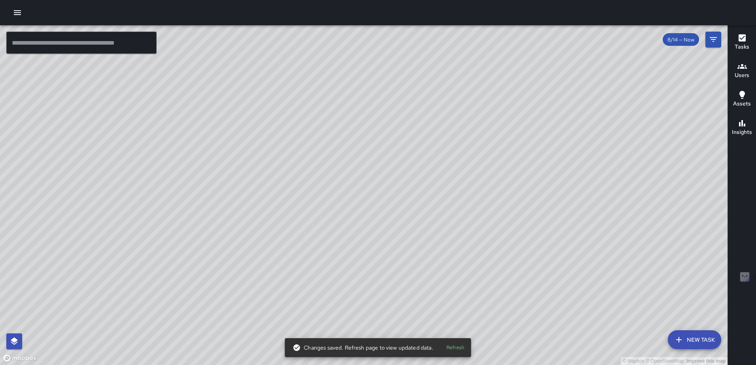
click at [363, 204] on div "© Mapbox © OpenStreetMap Improve this map [PERSON_NAME] [PERSON_NAME] [STREET_A…" at bounding box center [363, 195] width 727 height 340
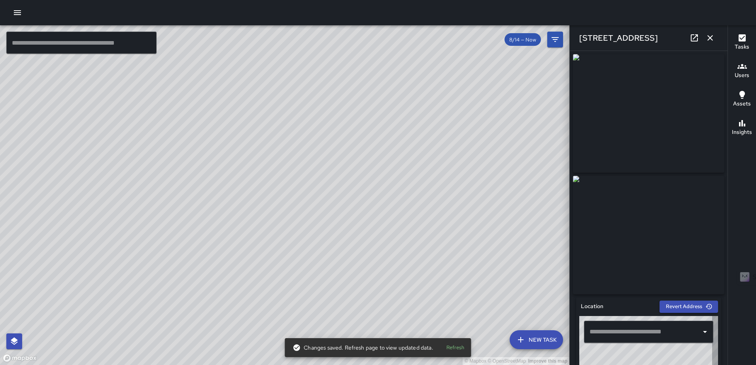
type input "**********"
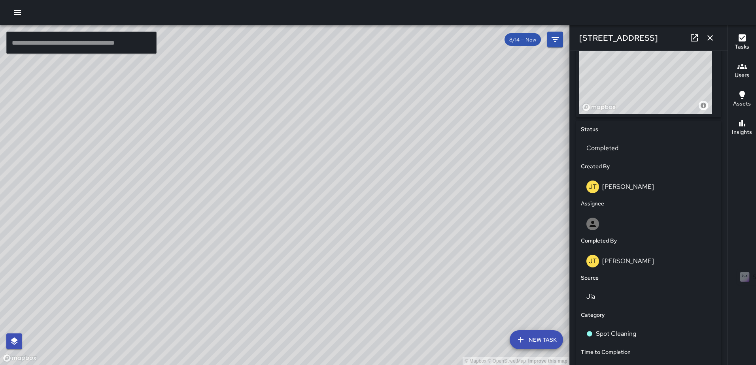
scroll to position [321, 0]
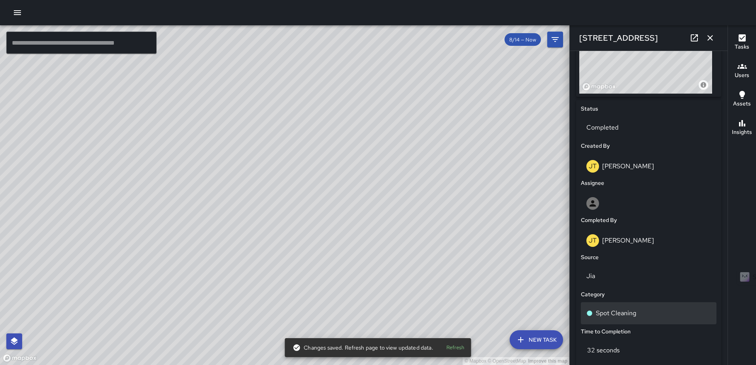
click at [609, 315] on p "Spot Cleaning" at bounding box center [616, 313] width 40 height 9
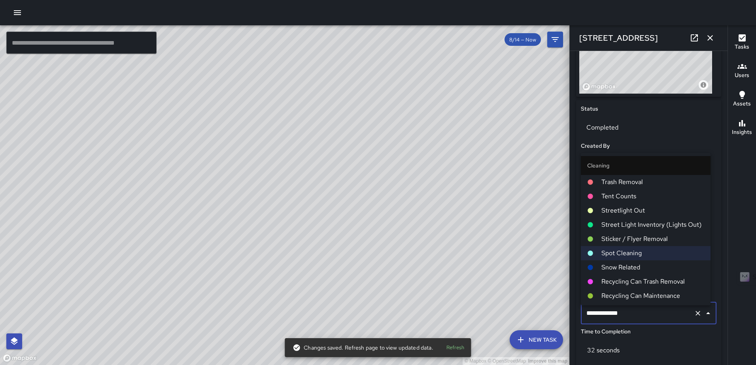
click at [640, 180] on span "Trash Removal" at bounding box center [652, 181] width 103 height 9
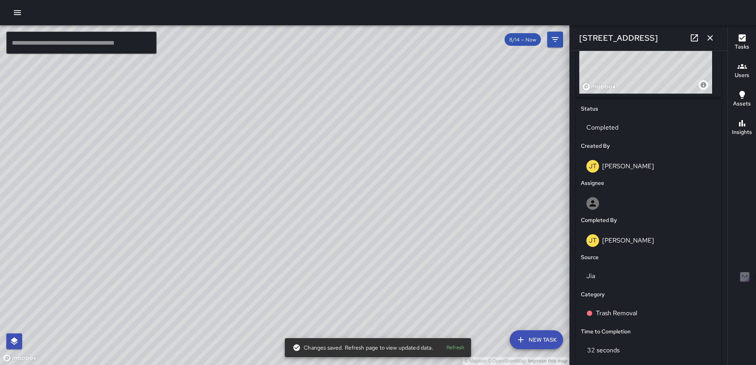
click at [712, 37] on icon "button" at bounding box center [709, 37] width 9 height 9
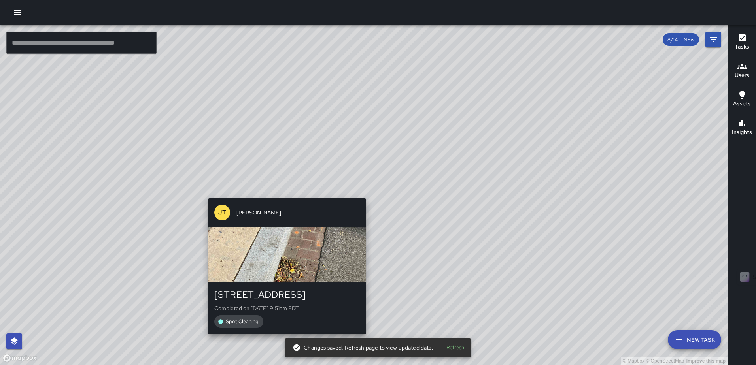
click at [361, 191] on div "© Mapbox © OpenStreetMap Improve this map [PERSON_NAME] [PERSON_NAME] [STREET_A…" at bounding box center [363, 195] width 727 height 340
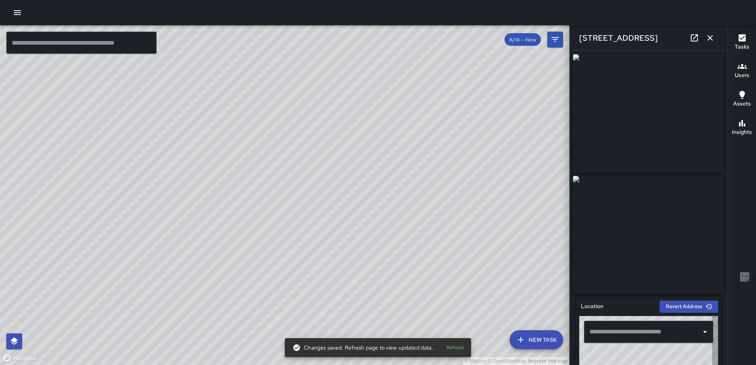
type input "**********"
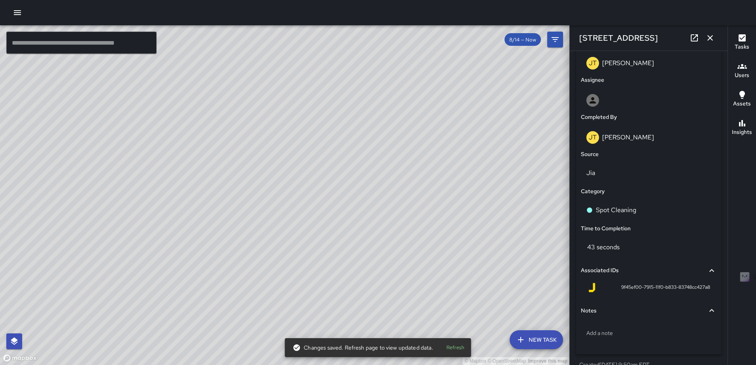
scroll to position [452, 0]
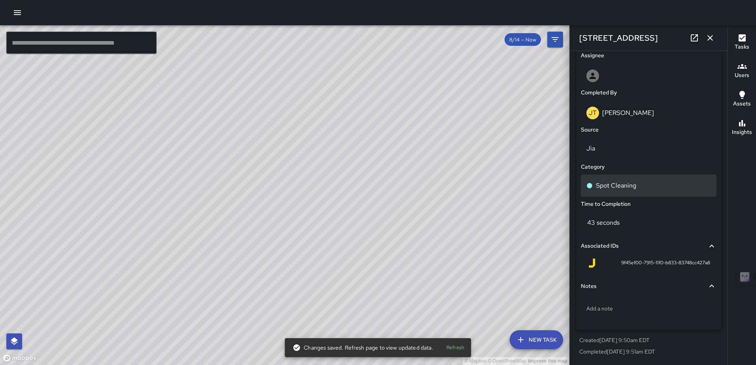
click at [628, 187] on p "Spot Cleaning" at bounding box center [616, 185] width 40 height 9
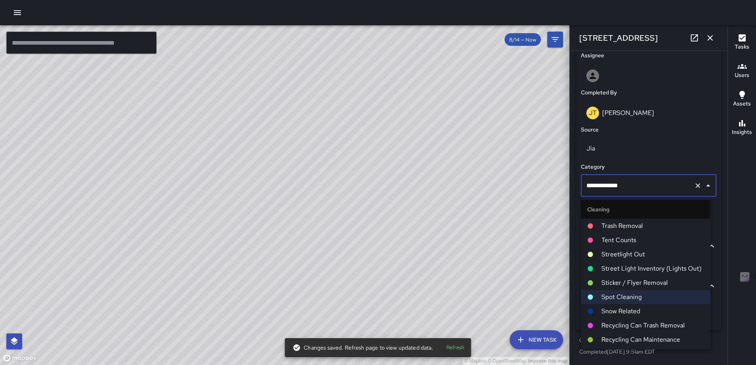
click at [640, 231] on li "Trash Removal" at bounding box center [646, 226] width 130 height 14
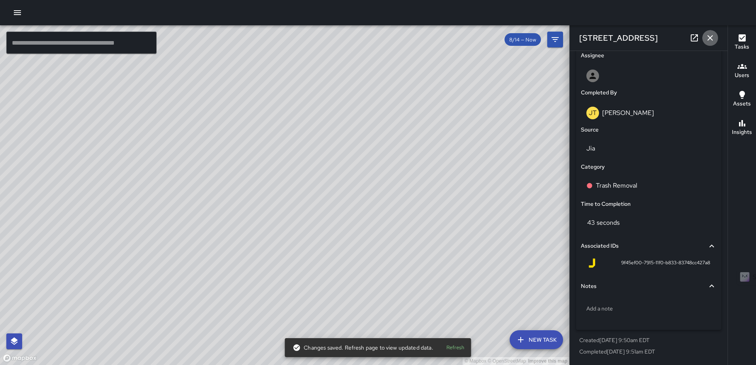
click at [707, 40] on icon "button" at bounding box center [709, 37] width 9 height 9
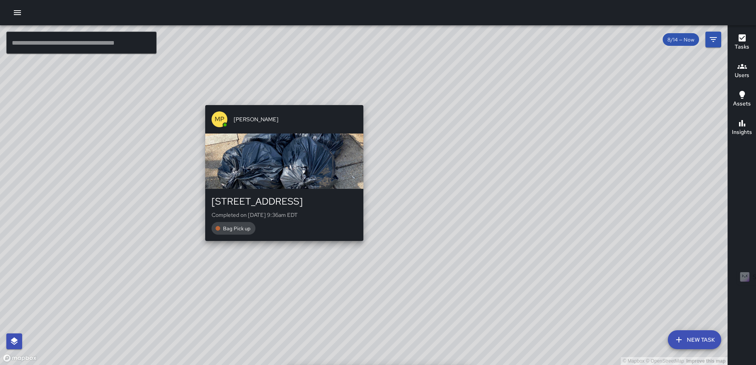
click at [279, 245] on div "© Mapbox © OpenStreetMap Improve this map MP [PERSON_NAME] [STREET_ADDRESS] Com…" at bounding box center [363, 195] width 727 height 340
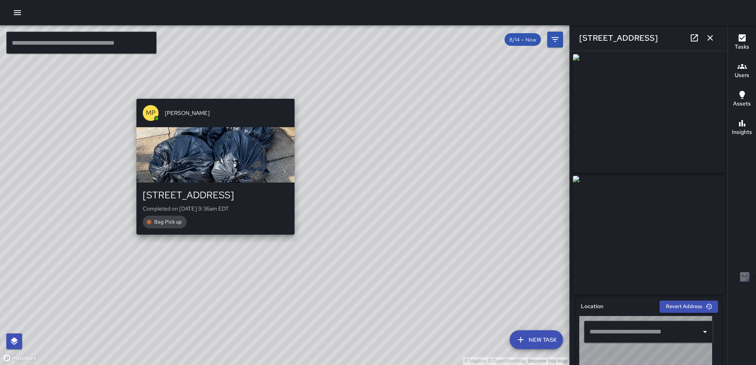
type input "**********"
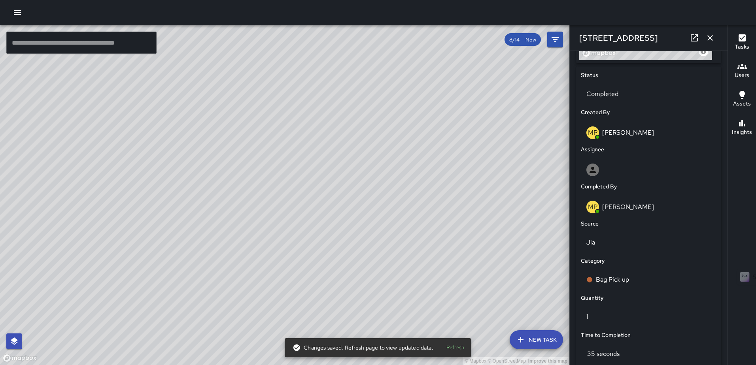
scroll to position [489, 0]
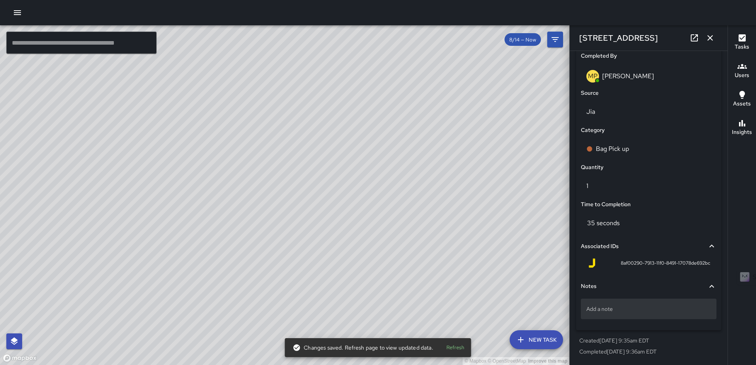
click at [631, 313] on p "Add a note" at bounding box center [648, 309] width 125 height 8
type textarea "*****"
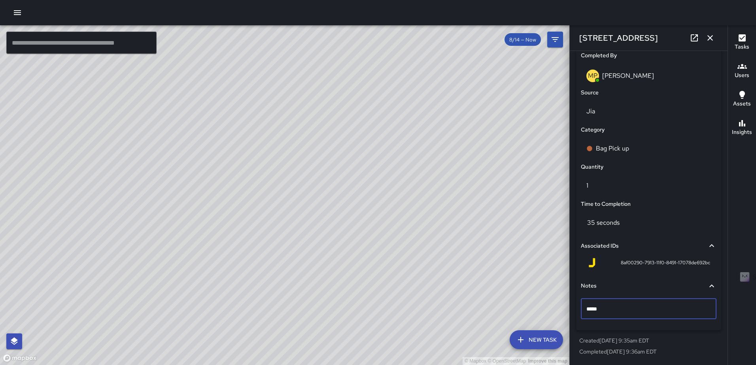
click at [710, 31] on button "button" at bounding box center [710, 38] width 16 height 16
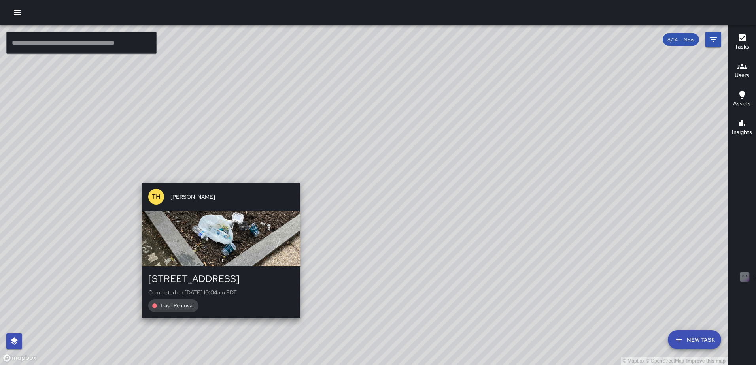
click at [218, 176] on div "© Mapbox © OpenStreetMap Improve this map [GEOGRAPHIC_DATA][PERSON_NAME] [STREE…" at bounding box center [363, 195] width 727 height 340
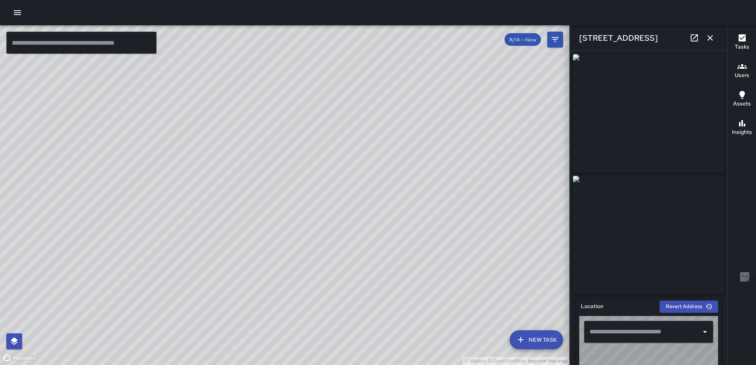
type input "**********"
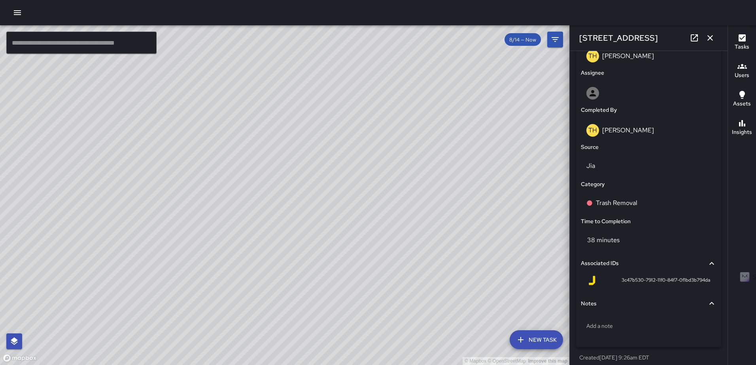
scroll to position [452, 0]
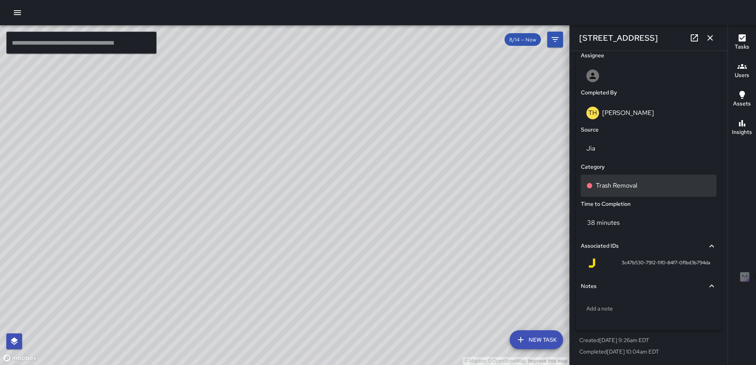
click at [627, 186] on p "Trash Removal" at bounding box center [617, 185] width 42 height 9
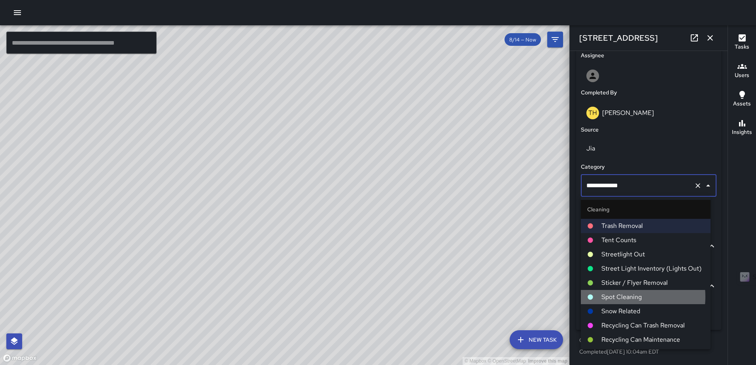
click at [623, 297] on span "Spot Cleaning" at bounding box center [652, 297] width 103 height 9
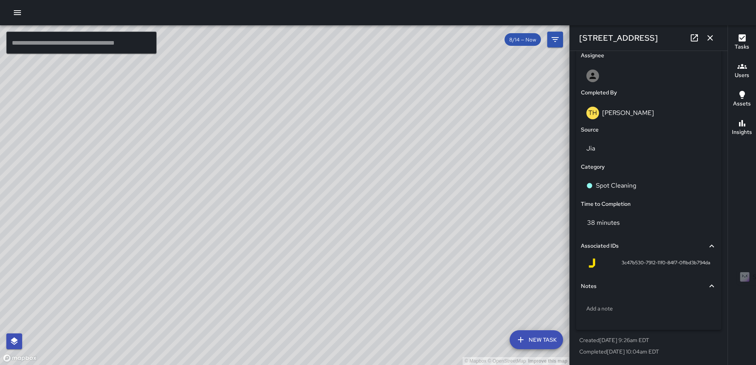
click at [710, 39] on icon "button" at bounding box center [709, 37] width 9 height 9
